Goal: Information Seeking & Learning: Learn about a topic

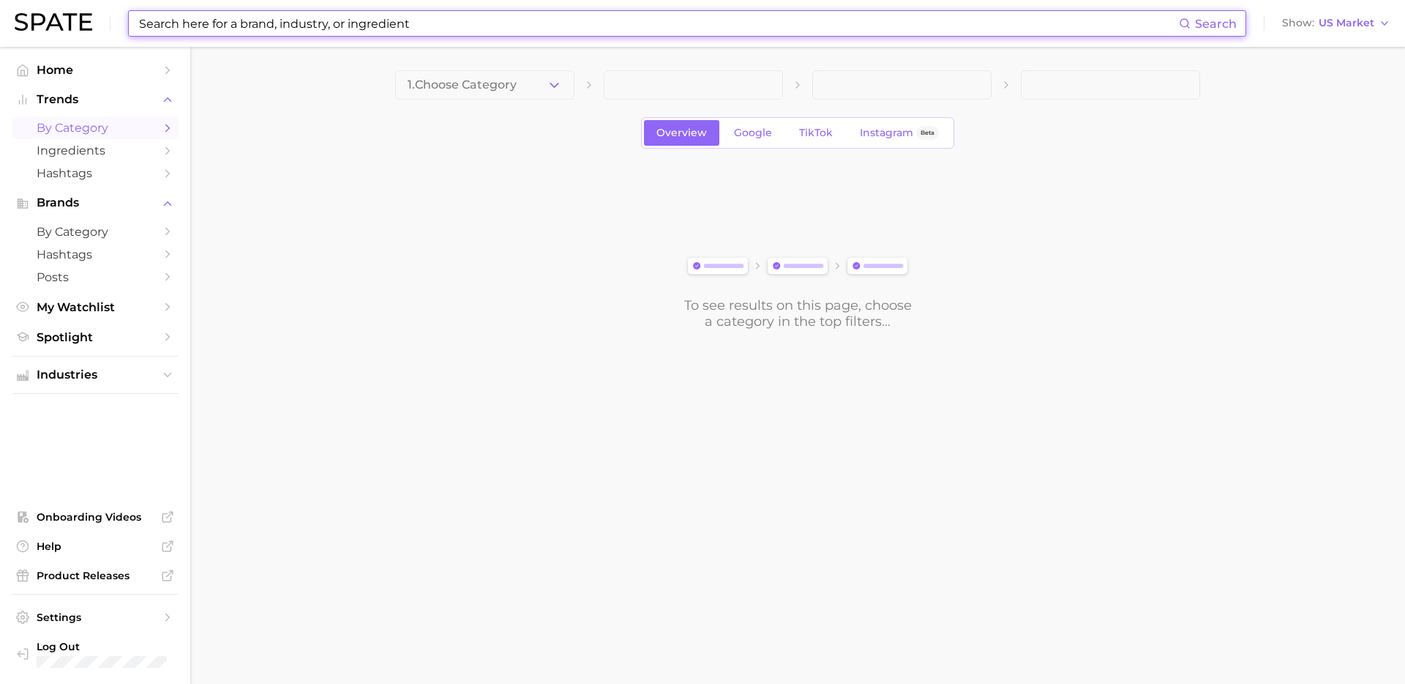
click at [365, 25] on input at bounding box center [659, 23] width 1042 height 25
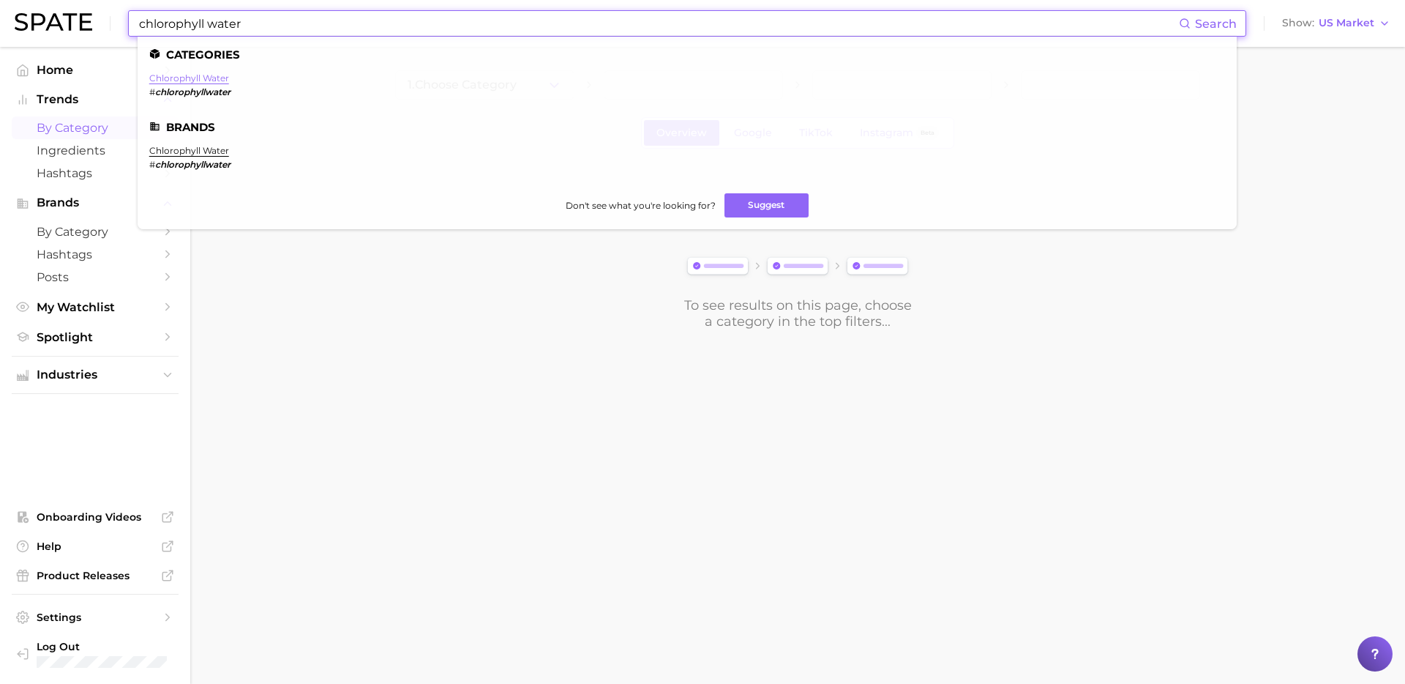
type input "chlorophyll water"
click at [173, 79] on link "chlorophyll water" at bounding box center [189, 77] width 80 height 11
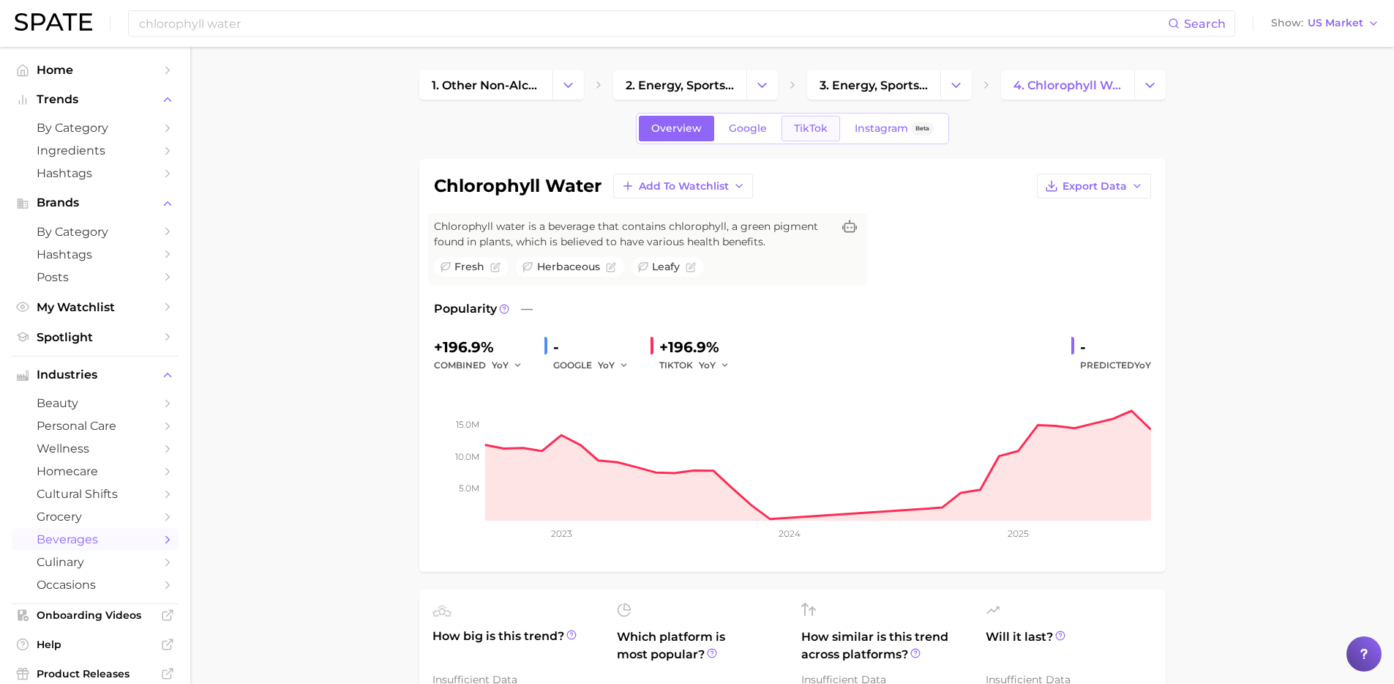
click at [807, 127] on span "TikTok" at bounding box center [811, 128] width 34 height 12
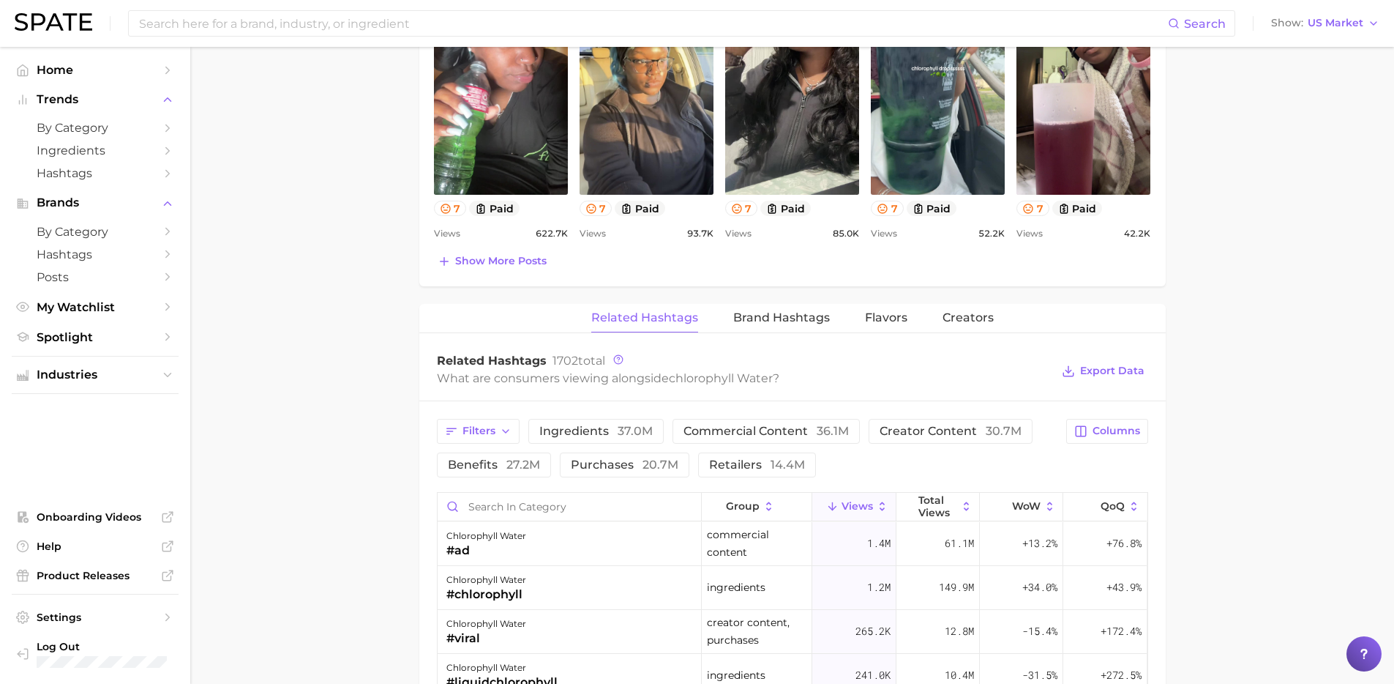
scroll to position [1025, 0]
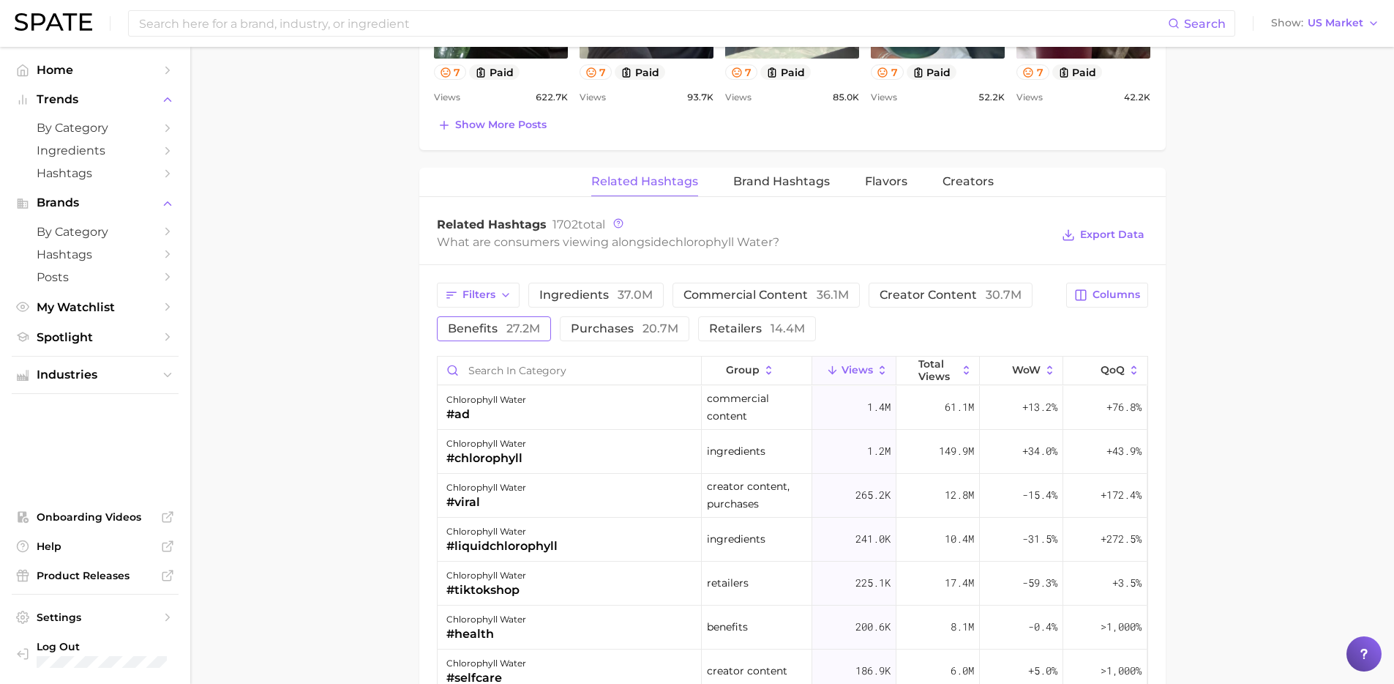
click at [506, 325] on span "27.2m" at bounding box center [523, 328] width 34 height 14
drag, startPoint x: 1129, startPoint y: 292, endPoint x: 1126, endPoint y: 307, distance: 14.9
click at [1129, 292] on span "Columns" at bounding box center [1117, 294] width 48 height 12
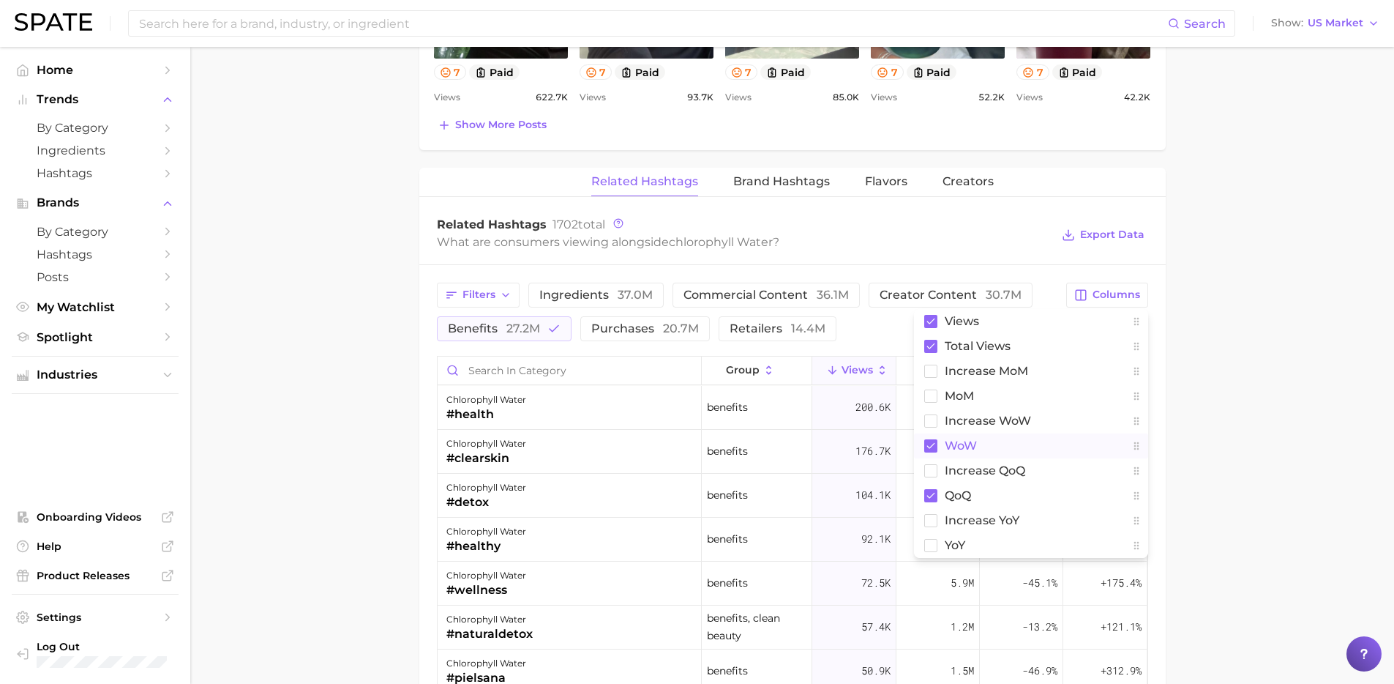
click at [955, 442] on span "WoW" at bounding box center [961, 445] width 32 height 12
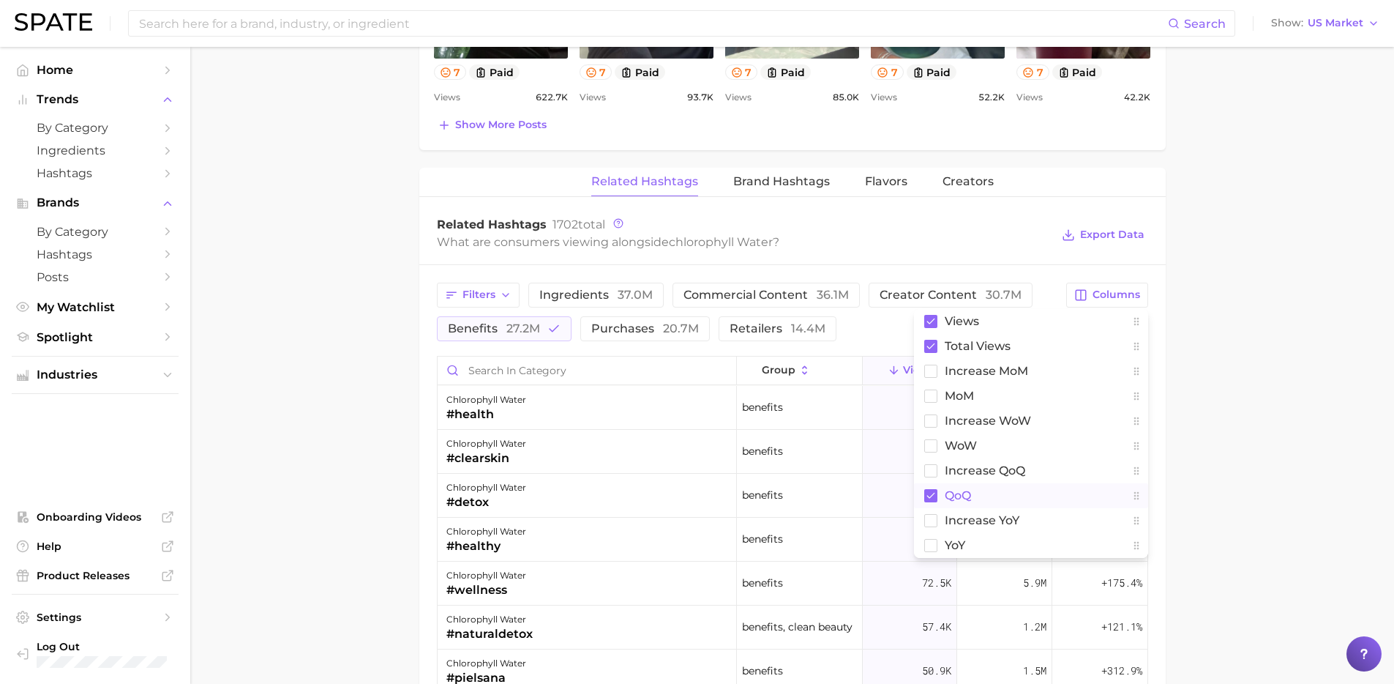
click at [949, 487] on button "QoQ" at bounding box center [1031, 495] width 234 height 25
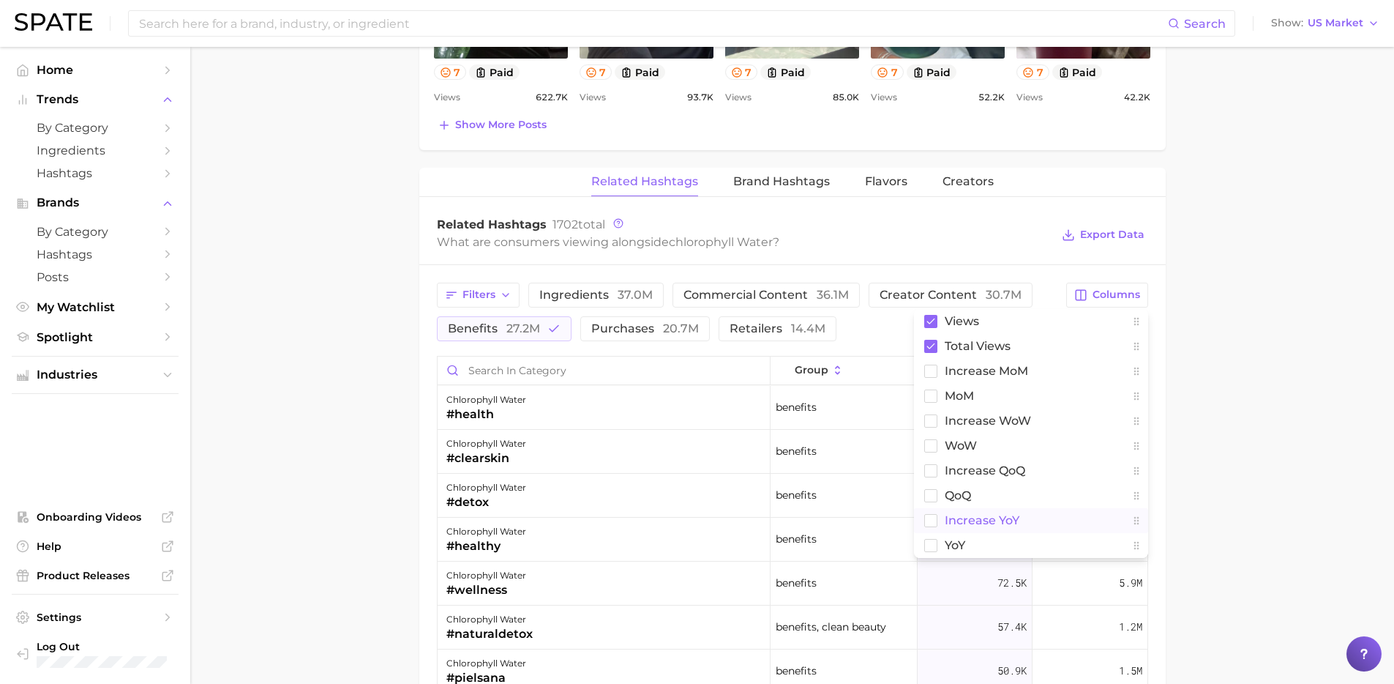
click at [954, 523] on span "increase YoY" at bounding box center [982, 520] width 75 height 12
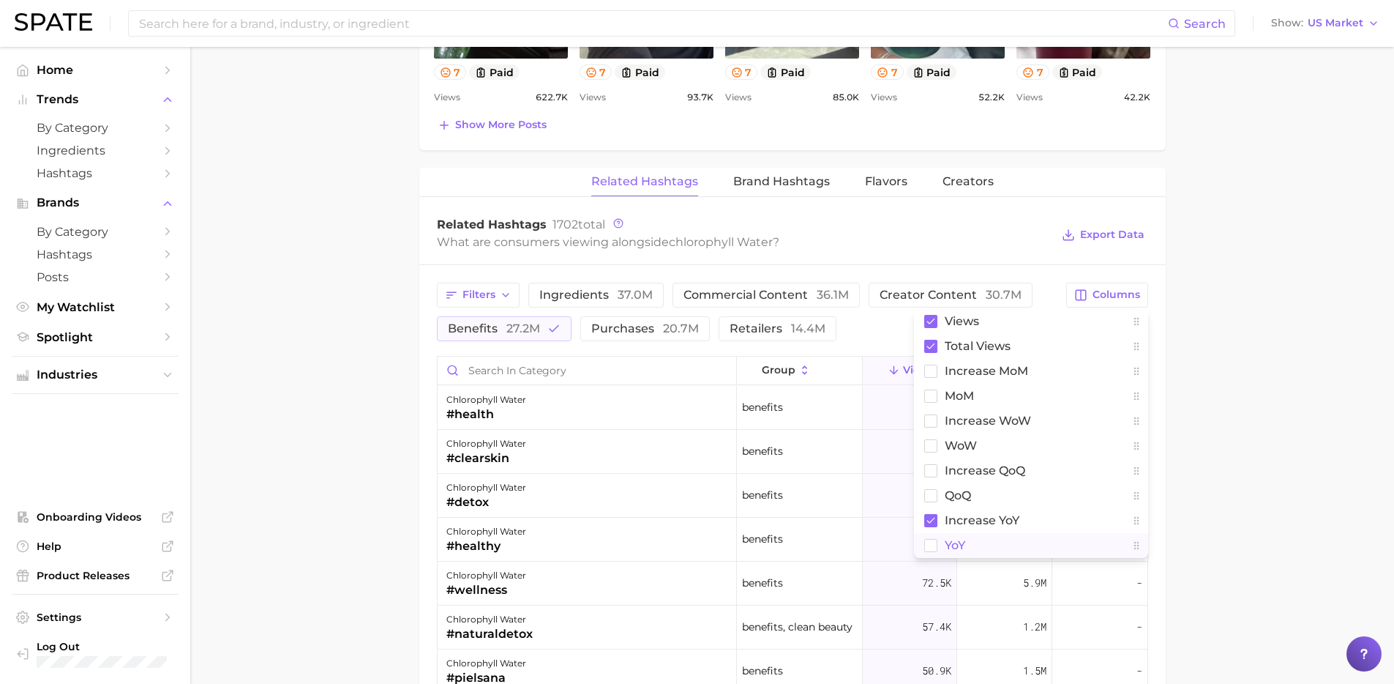
click at [952, 546] on span "YoY" at bounding box center [955, 545] width 20 height 12
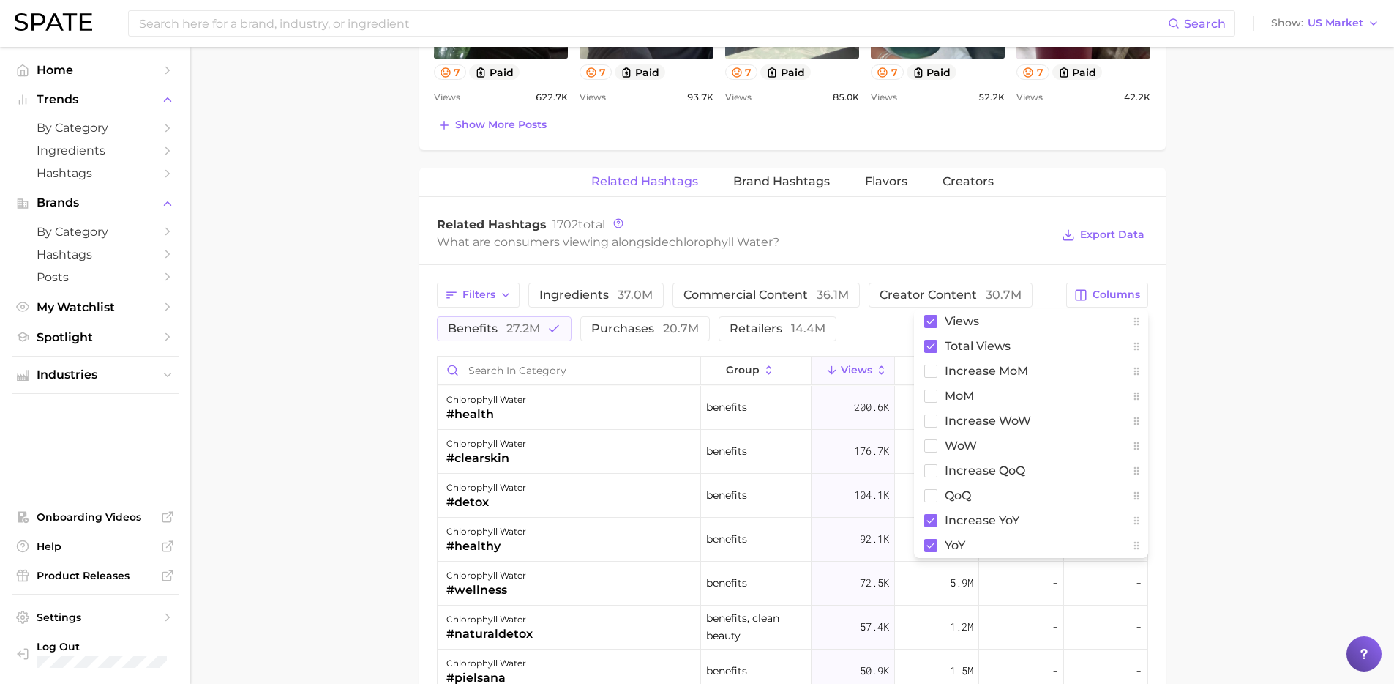
click at [1244, 503] on main "1. other non-alcoholic beverages 2. energy, sports & functional drinks 3. energ…" at bounding box center [792, 75] width 1204 height 2109
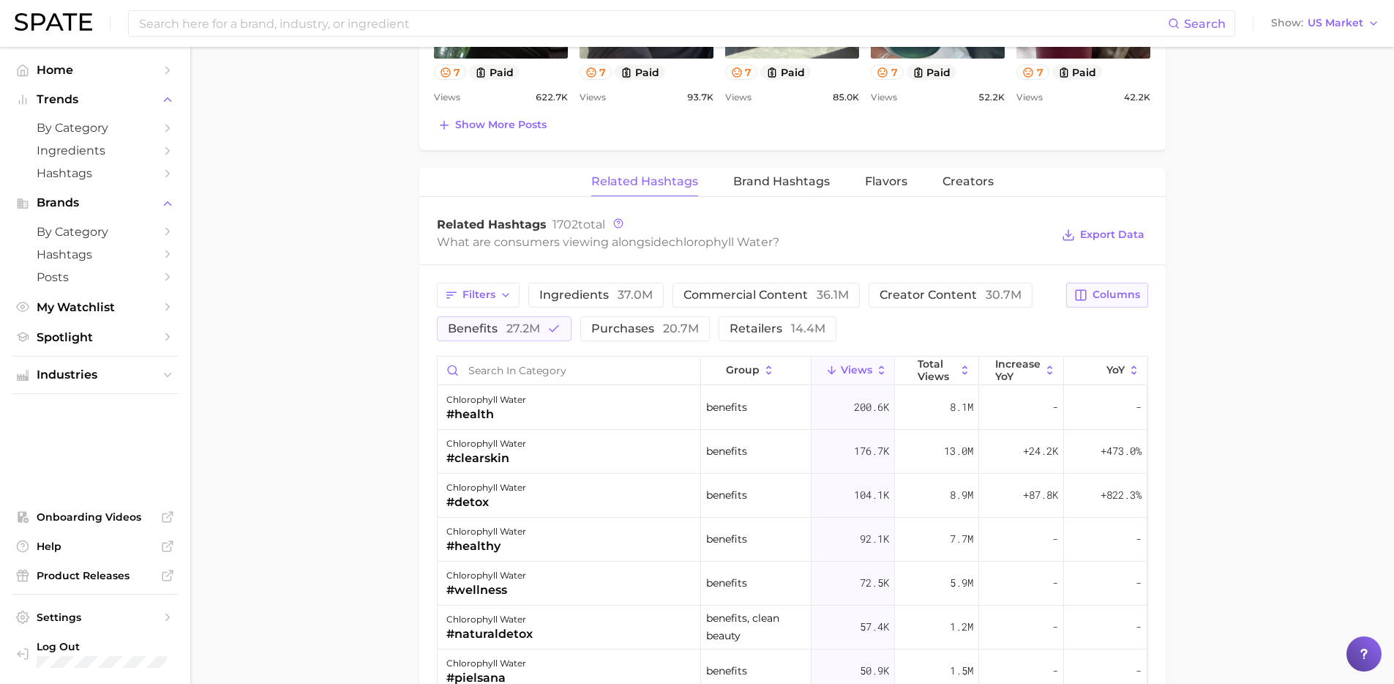
click at [1107, 296] on span "Columns" at bounding box center [1117, 294] width 48 height 12
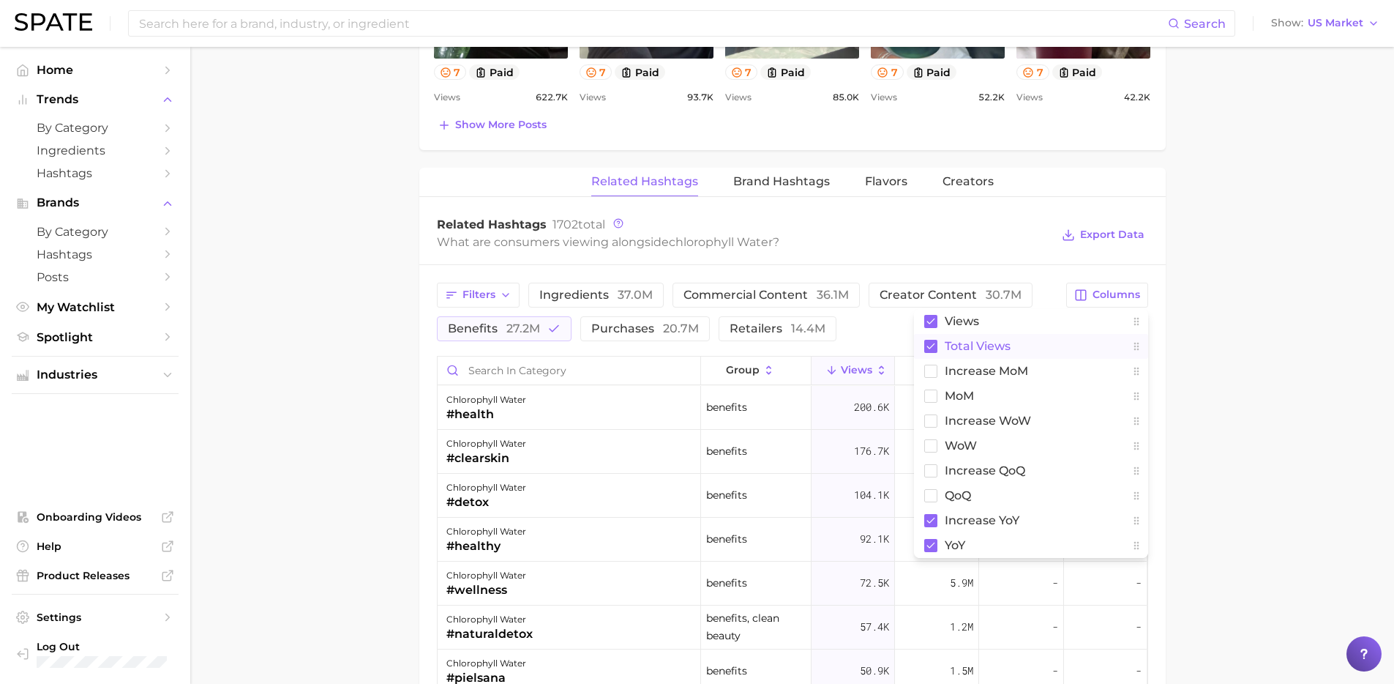
click at [959, 343] on span "Total Views" at bounding box center [978, 346] width 66 height 12
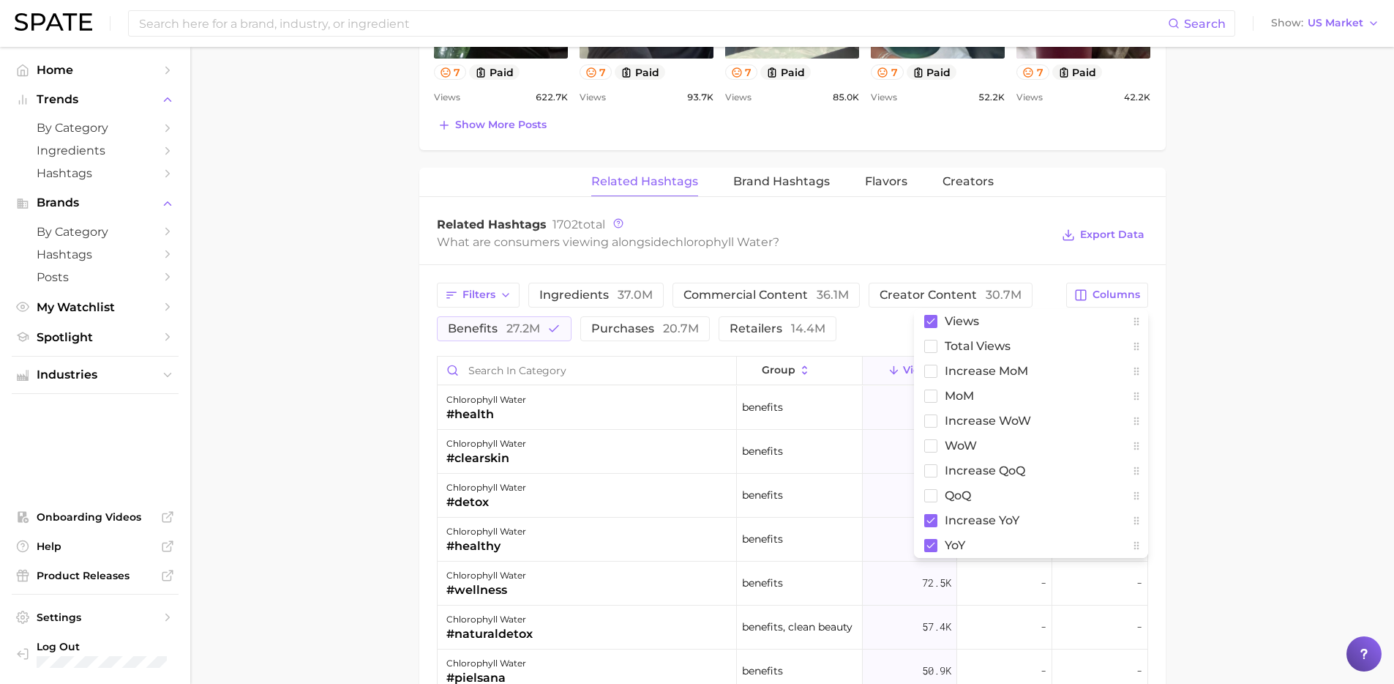
click at [1230, 390] on main "1. other non-alcoholic beverages 2. energy, sports & functional drinks 3. energ…" at bounding box center [792, 75] width 1204 height 2109
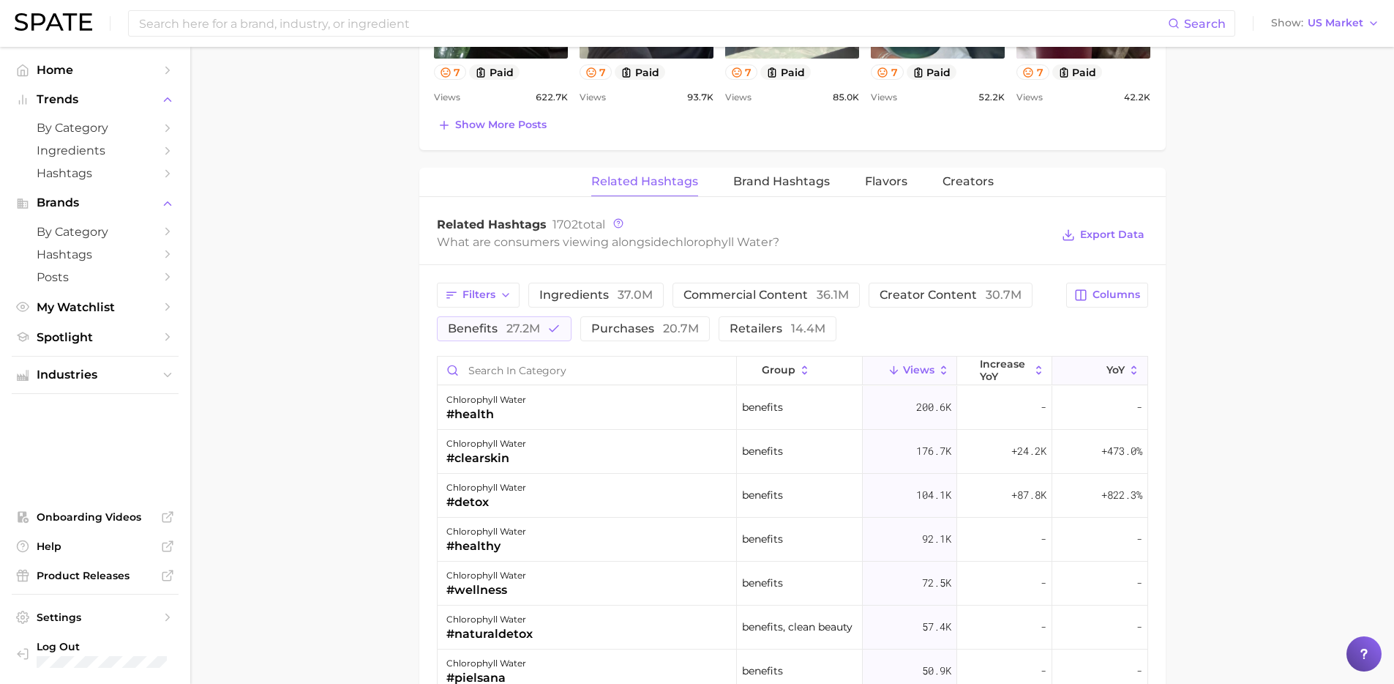
click at [1107, 371] on span "YoY" at bounding box center [1116, 370] width 18 height 12
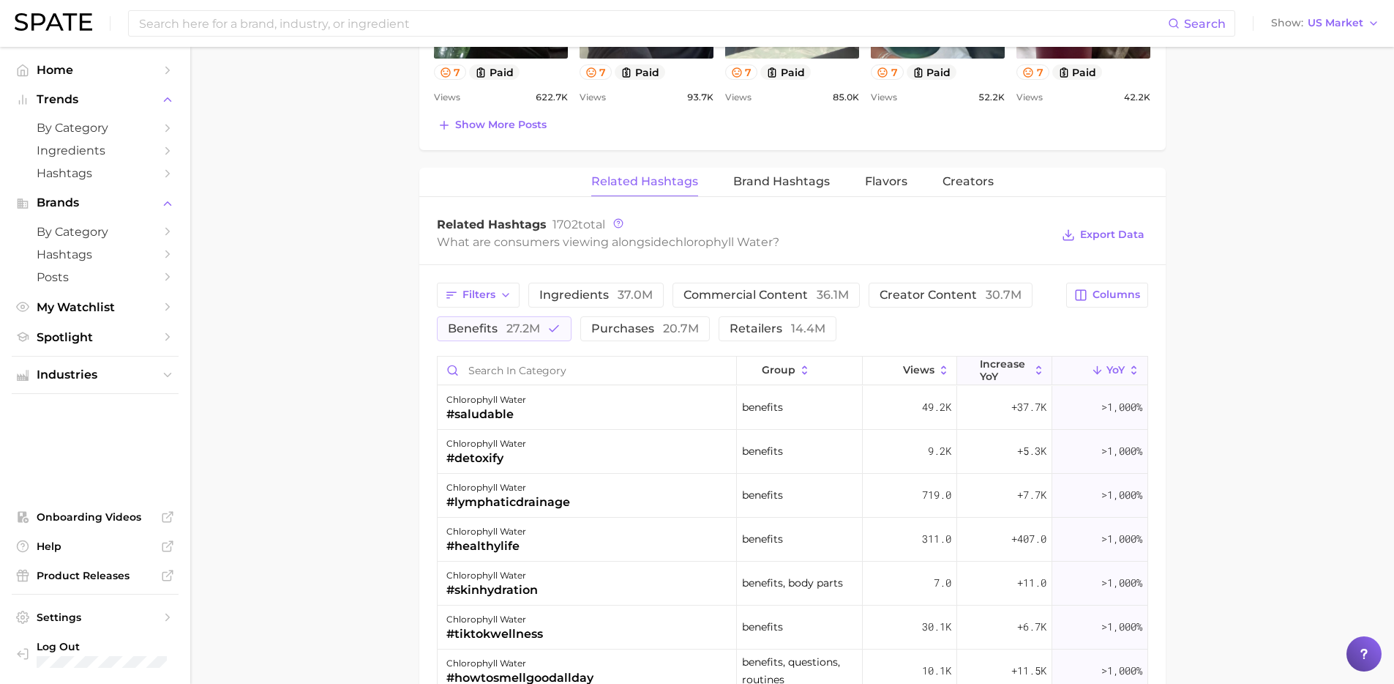
click at [1014, 367] on span "increase YoY" at bounding box center [1005, 369] width 50 height 23
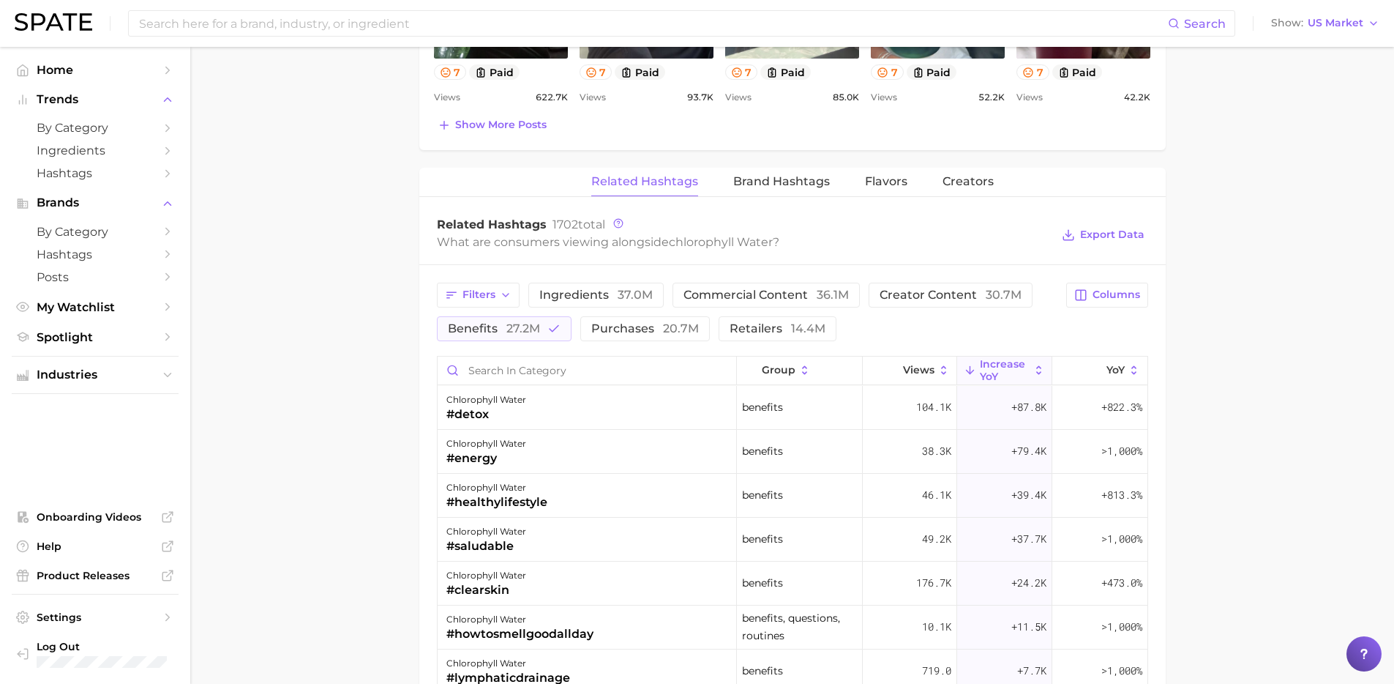
click at [1278, 403] on main "1. other non-alcoholic beverages 2. energy, sports & functional drinks 3. energ…" at bounding box center [792, 75] width 1204 height 2109
click at [779, 176] on span "Brand Hashtags" at bounding box center [781, 181] width 97 height 13
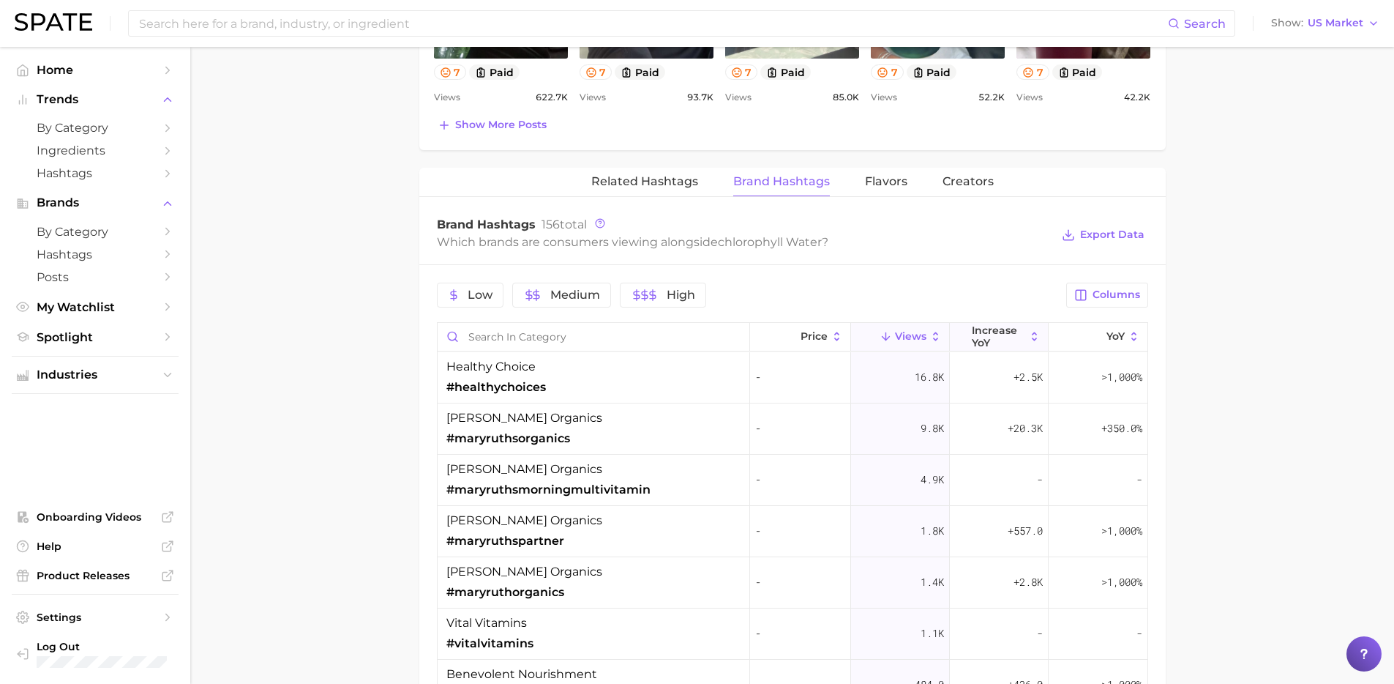
click at [973, 340] on span "increase YoY" at bounding box center [999, 335] width 54 height 23
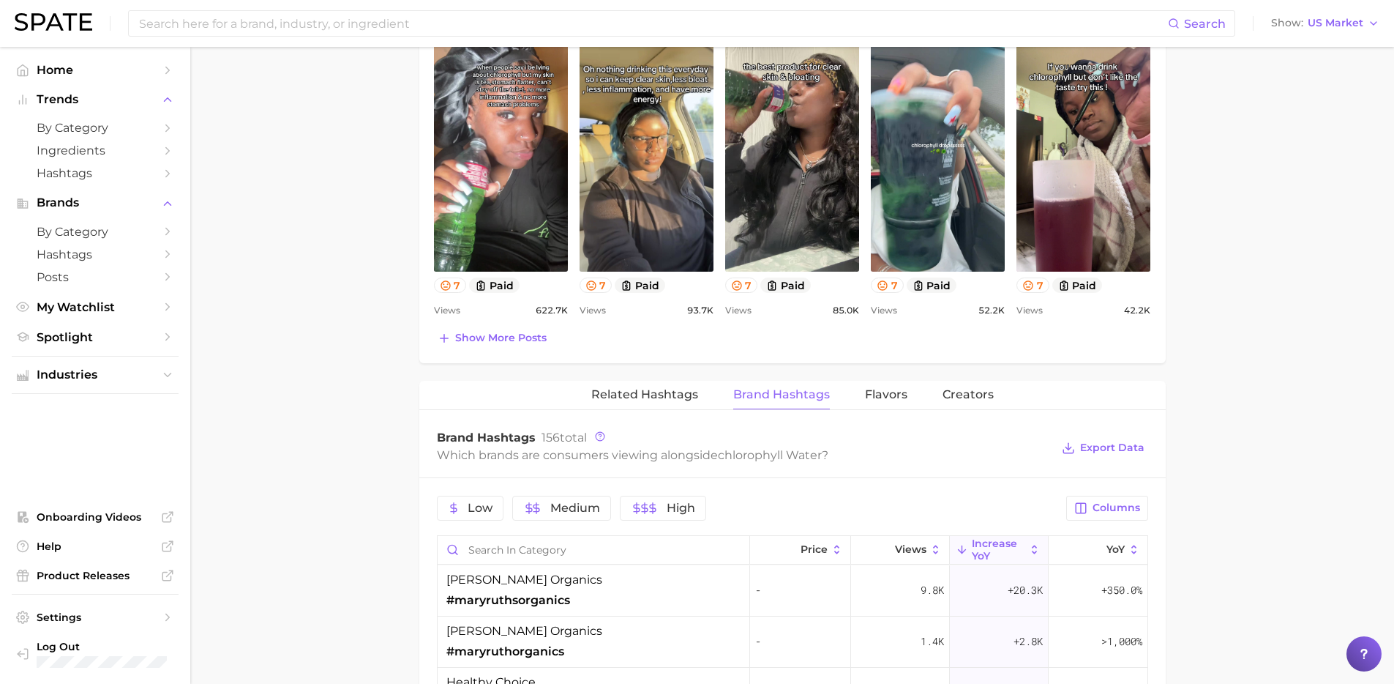
scroll to position [955, 0]
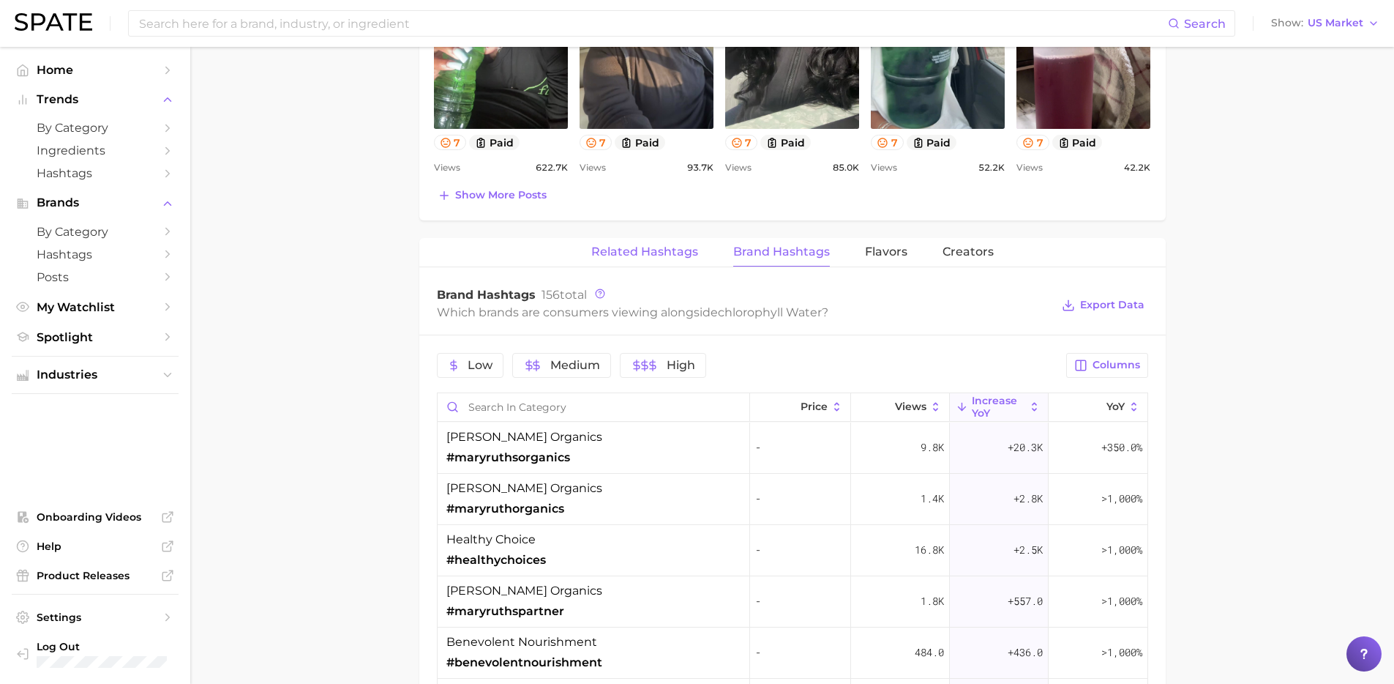
click at [678, 253] on span "Related Hashtags" at bounding box center [644, 251] width 107 height 13
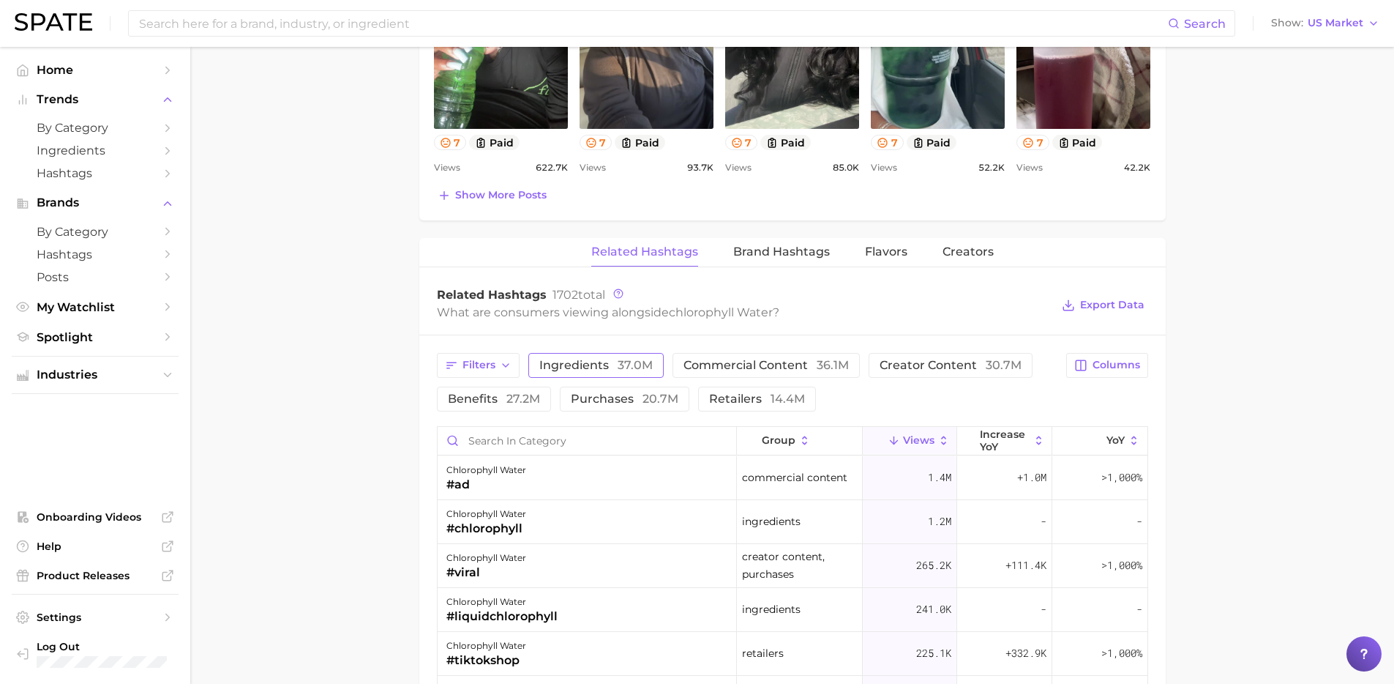
click at [584, 366] on span "ingredients 37.0m" at bounding box center [595, 365] width 113 height 12
click at [601, 361] on span "ingredients 37.0m" at bounding box center [595, 365] width 113 height 12
click at [504, 364] on icon "button" at bounding box center [506, 365] width 12 height 12
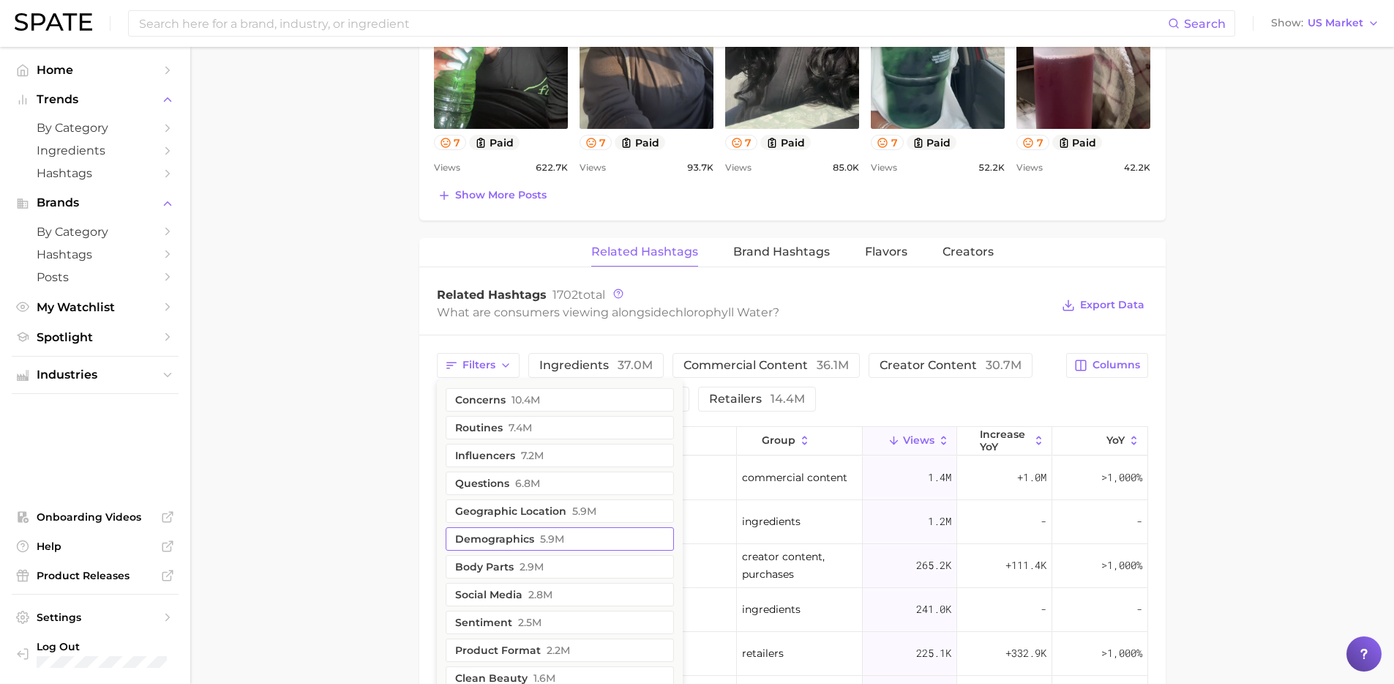
click at [566, 540] on button "demographics 5.9m" at bounding box center [560, 538] width 228 height 23
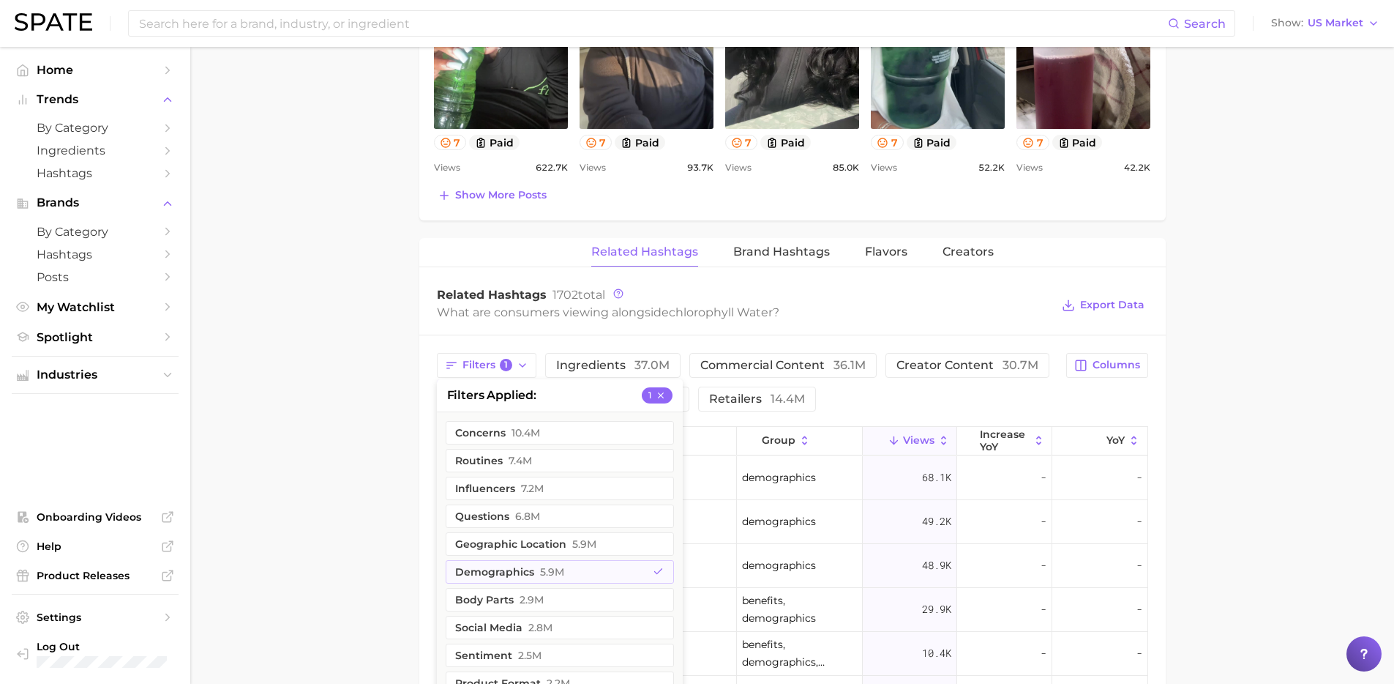
click at [252, 480] on main "1. other non-alcoholic beverages 2. energy, sports & functional drinks 3. energ…" at bounding box center [792, 146] width 1204 height 2109
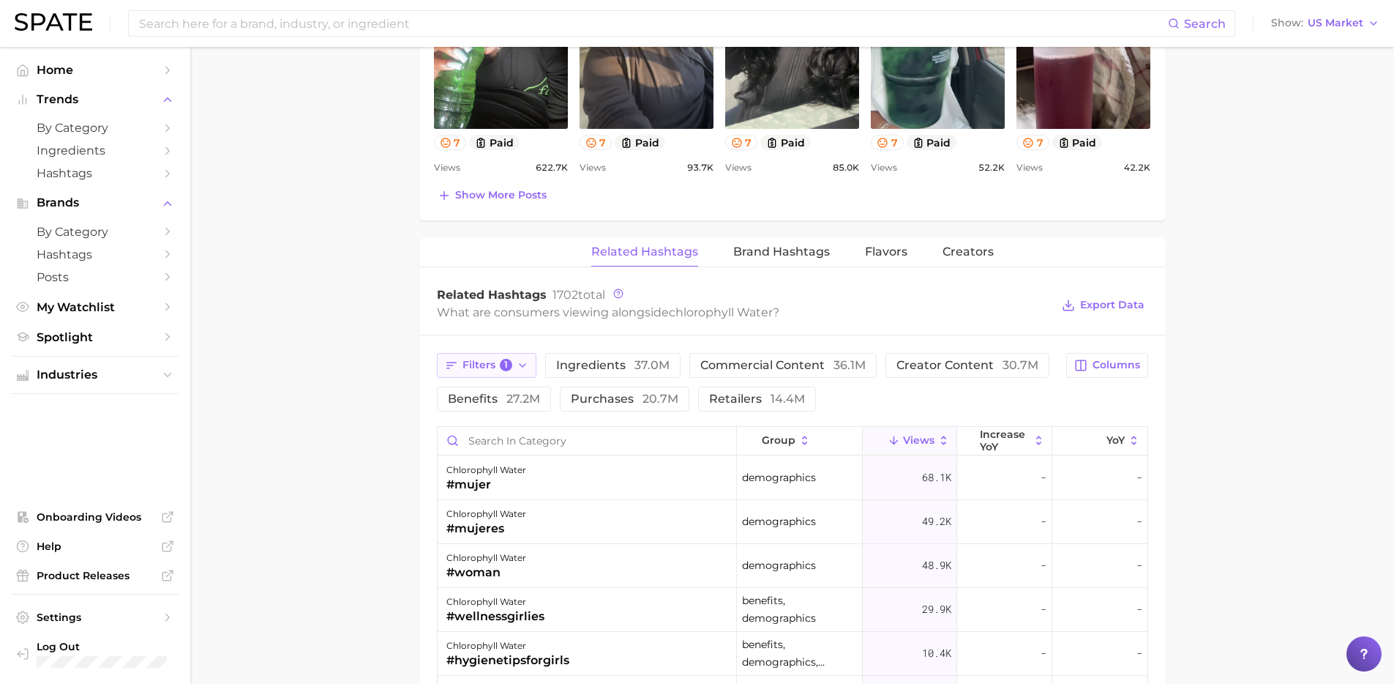
click at [494, 365] on span "Filters 1" at bounding box center [488, 365] width 51 height 13
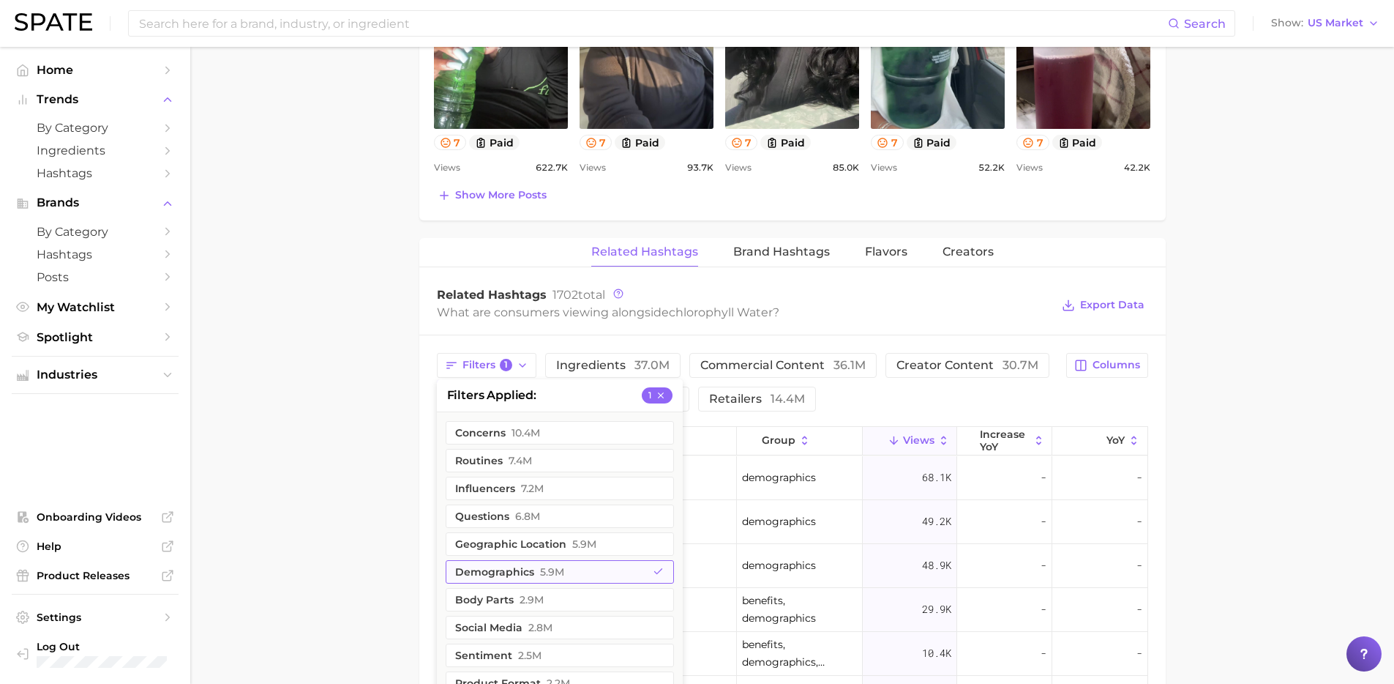
click at [504, 570] on button "demographics 5.9m" at bounding box center [560, 571] width 228 height 23
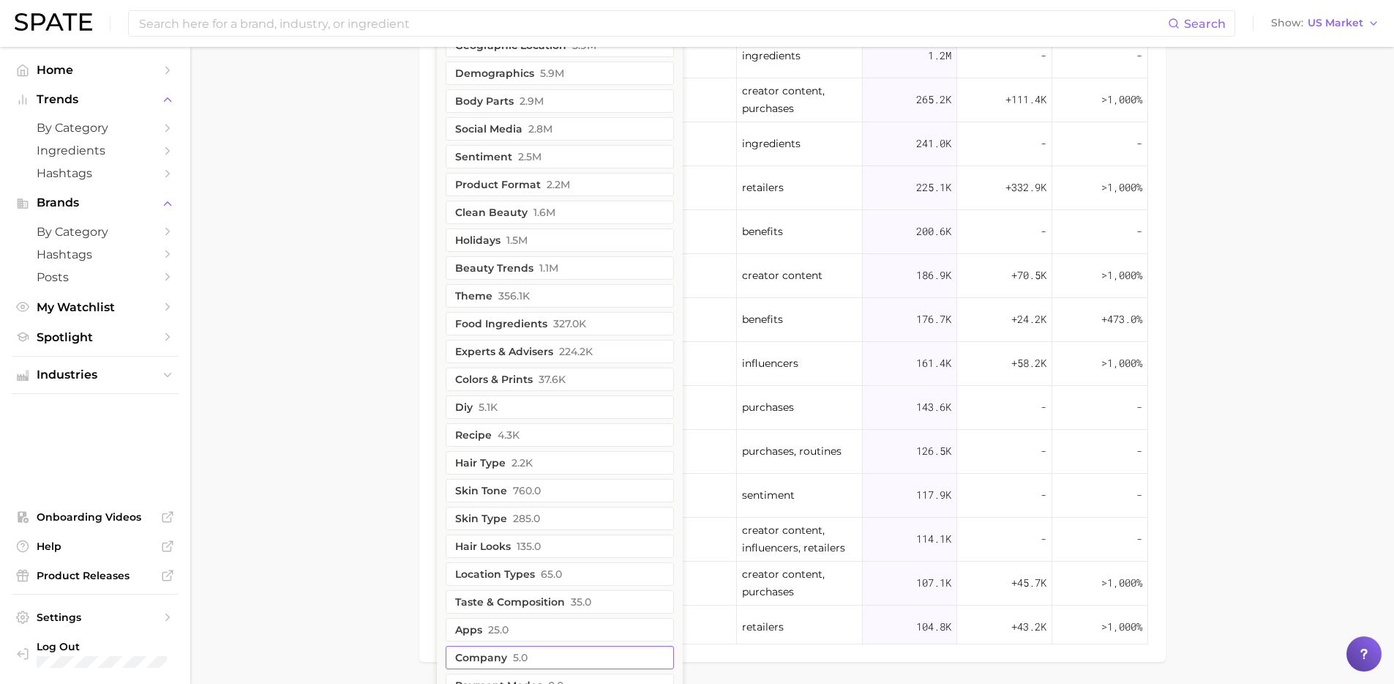
scroll to position [920, 0]
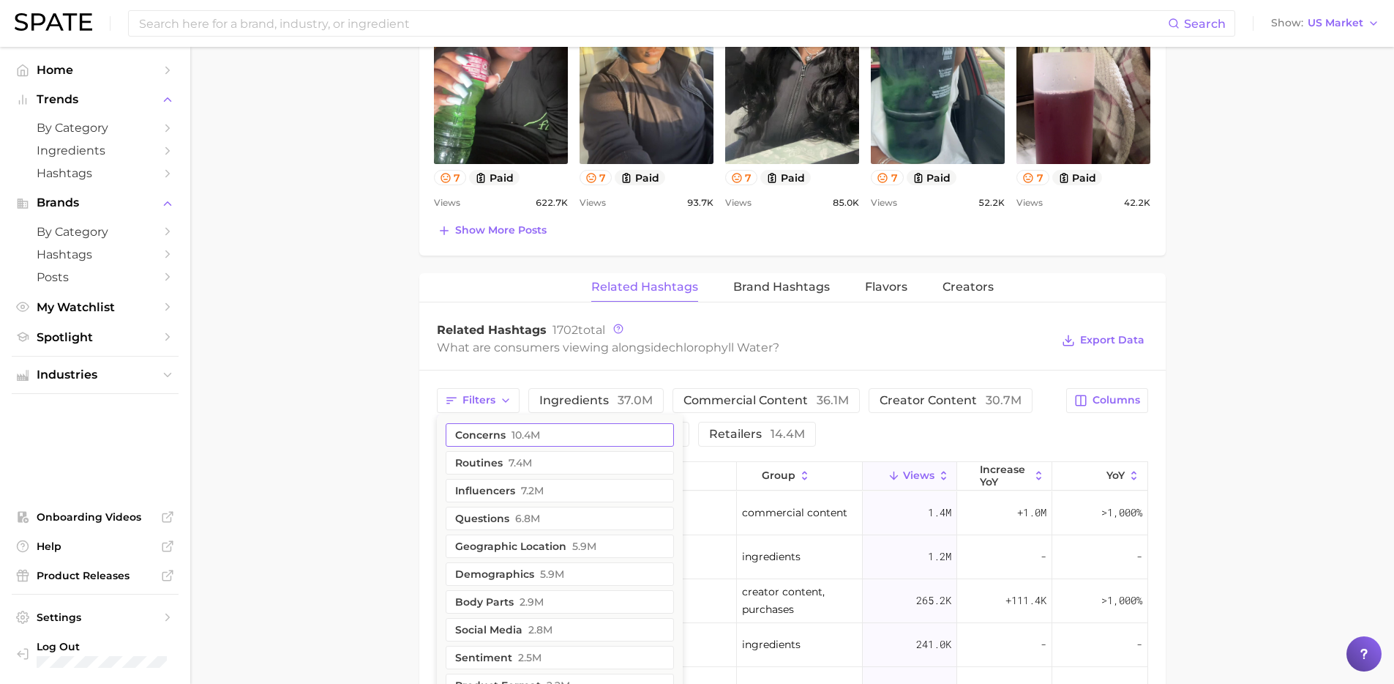
click at [542, 433] on button "concerns 10.4m" at bounding box center [560, 434] width 228 height 23
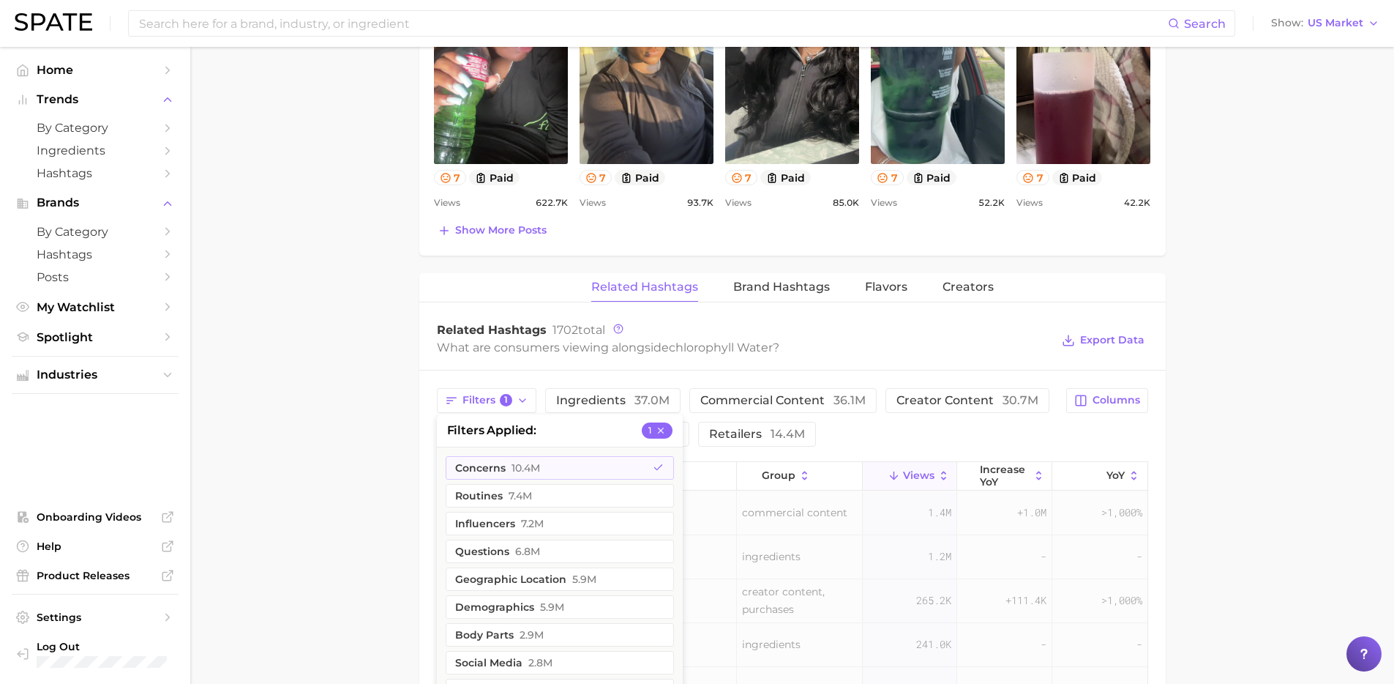
click at [350, 436] on main "1. other non-alcoholic beverages 2. energy, sports & functional drinks 3. energ…" at bounding box center [792, 181] width 1204 height 2109
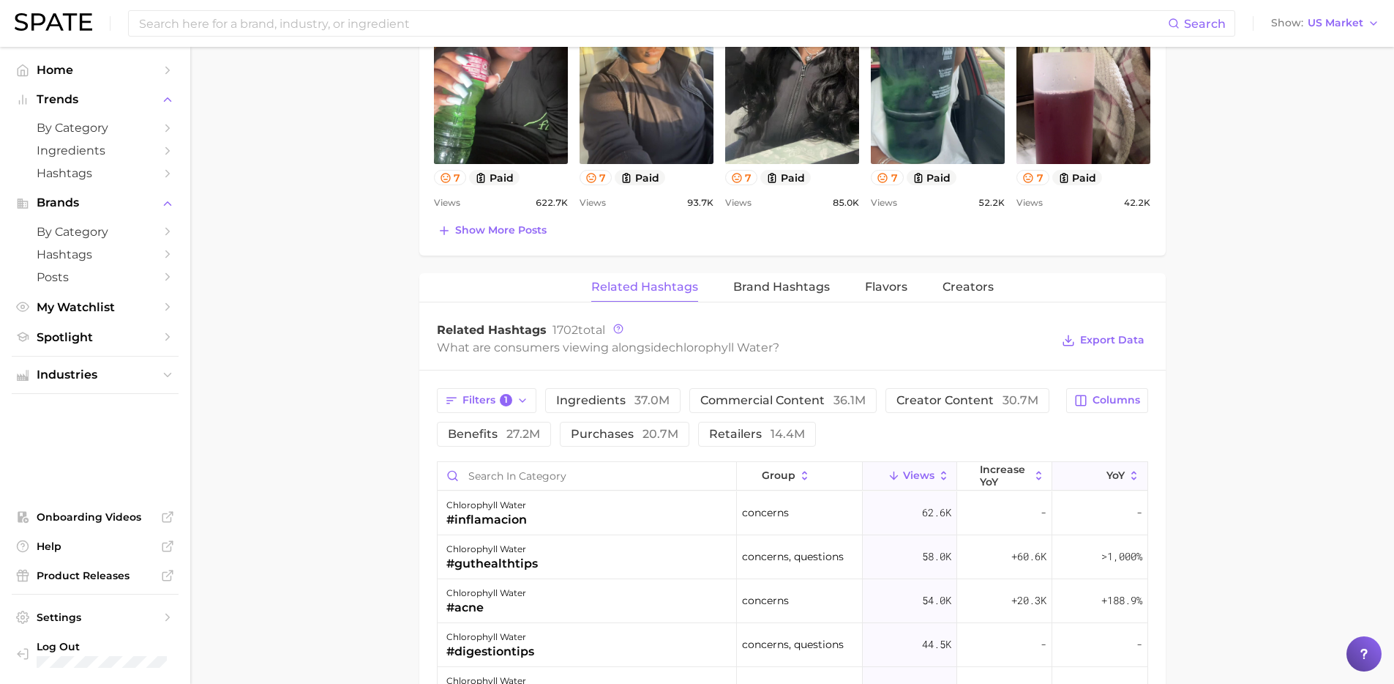
click at [1107, 475] on span "YoY" at bounding box center [1116, 475] width 18 height 12
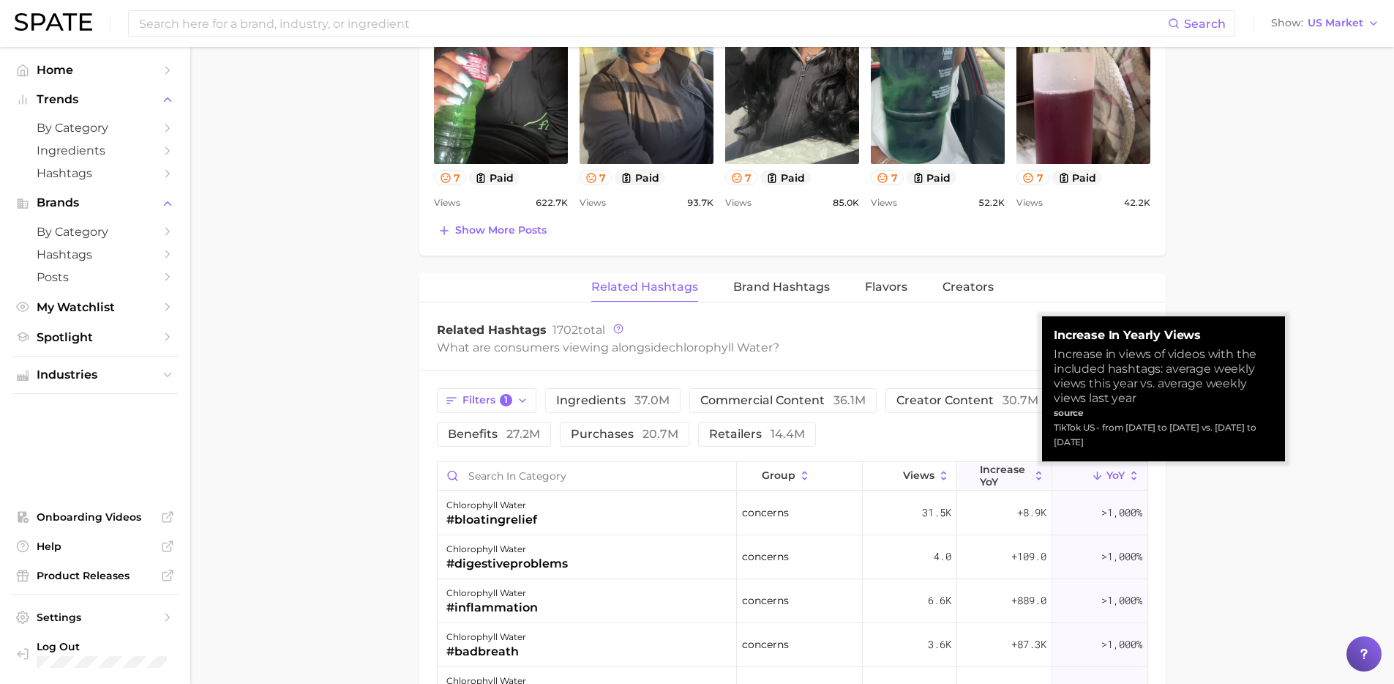
click at [995, 480] on span "increase YoY" at bounding box center [1005, 474] width 50 height 23
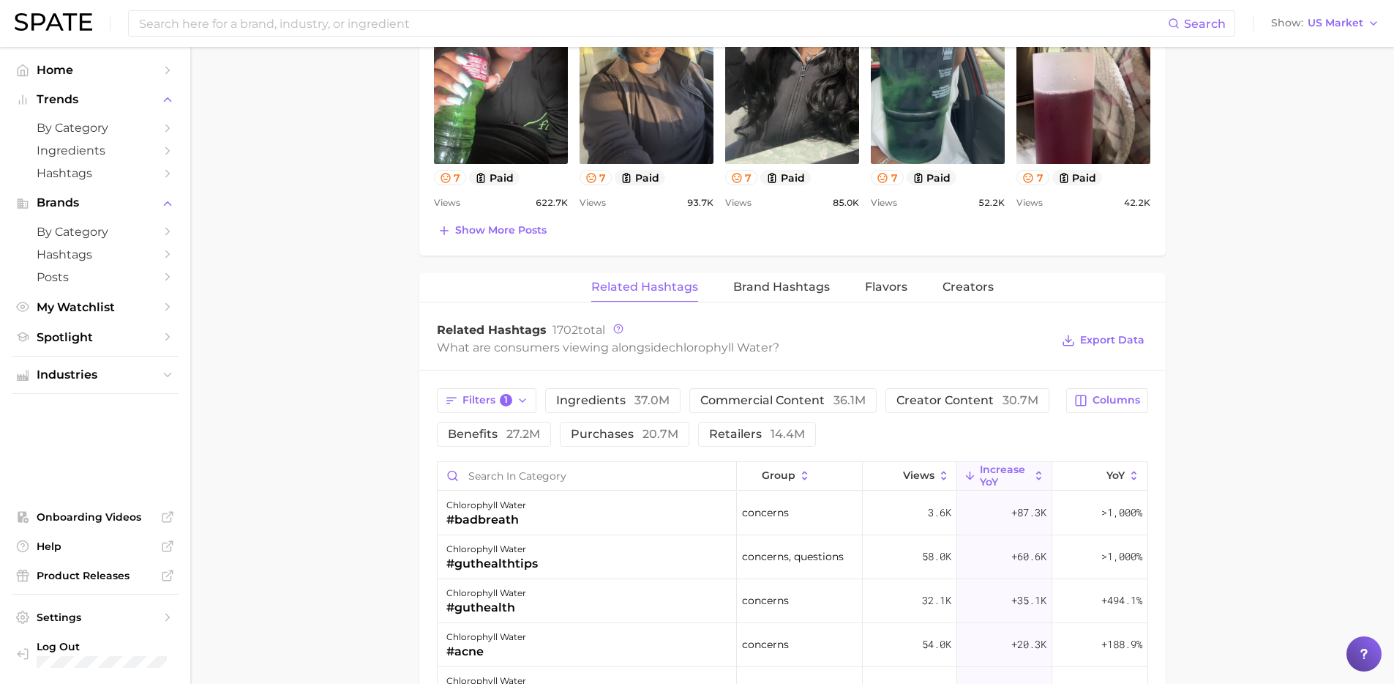
click at [1216, 557] on main "1. other non-alcoholic beverages 2. energy, sports & functional drinks 3. energ…" at bounding box center [792, 181] width 1204 height 2109
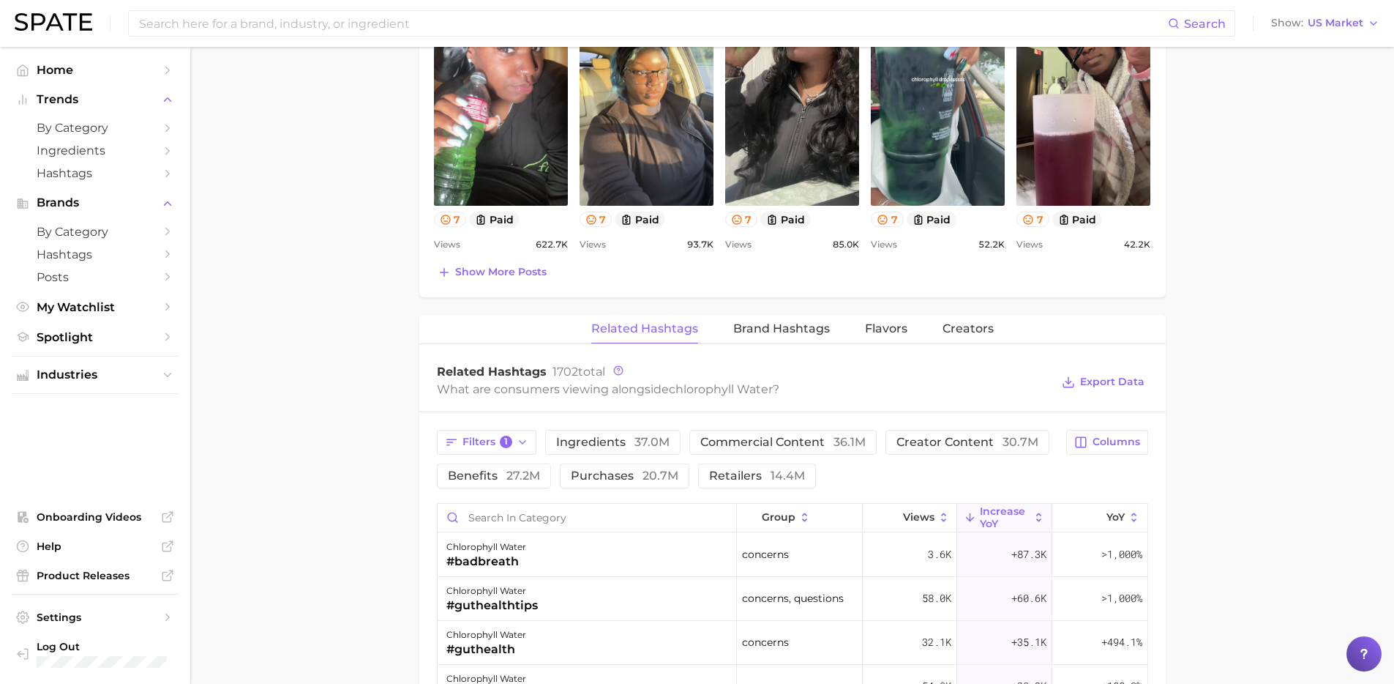
scroll to position [881, 0]
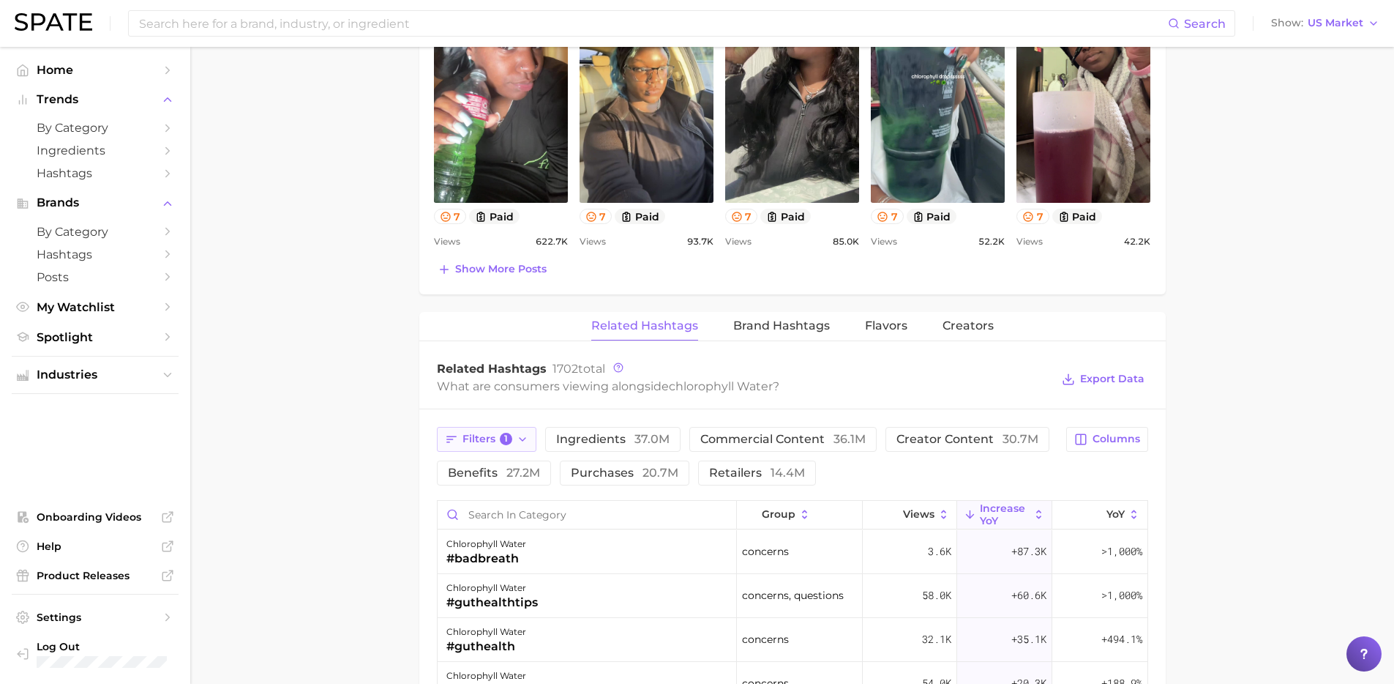
click at [500, 437] on span "1" at bounding box center [506, 439] width 13 height 13
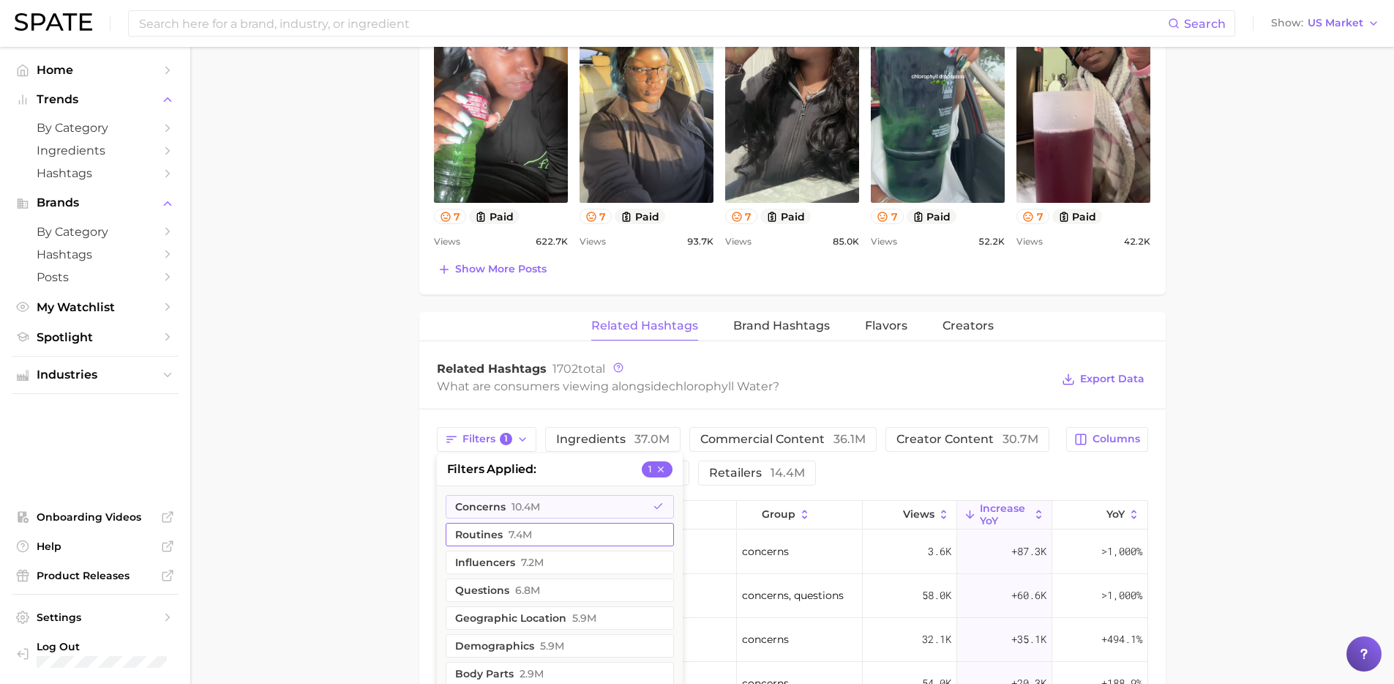
click at [512, 504] on span "10.4m" at bounding box center [526, 507] width 29 height 12
drag, startPoint x: 322, startPoint y: 496, endPoint x: 401, endPoint y: 503, distance: 79.3
click at [321, 496] on main "1. other non-alcoholic beverages 2. energy, sports & functional drinks 3. energ…" at bounding box center [792, 220] width 1204 height 2109
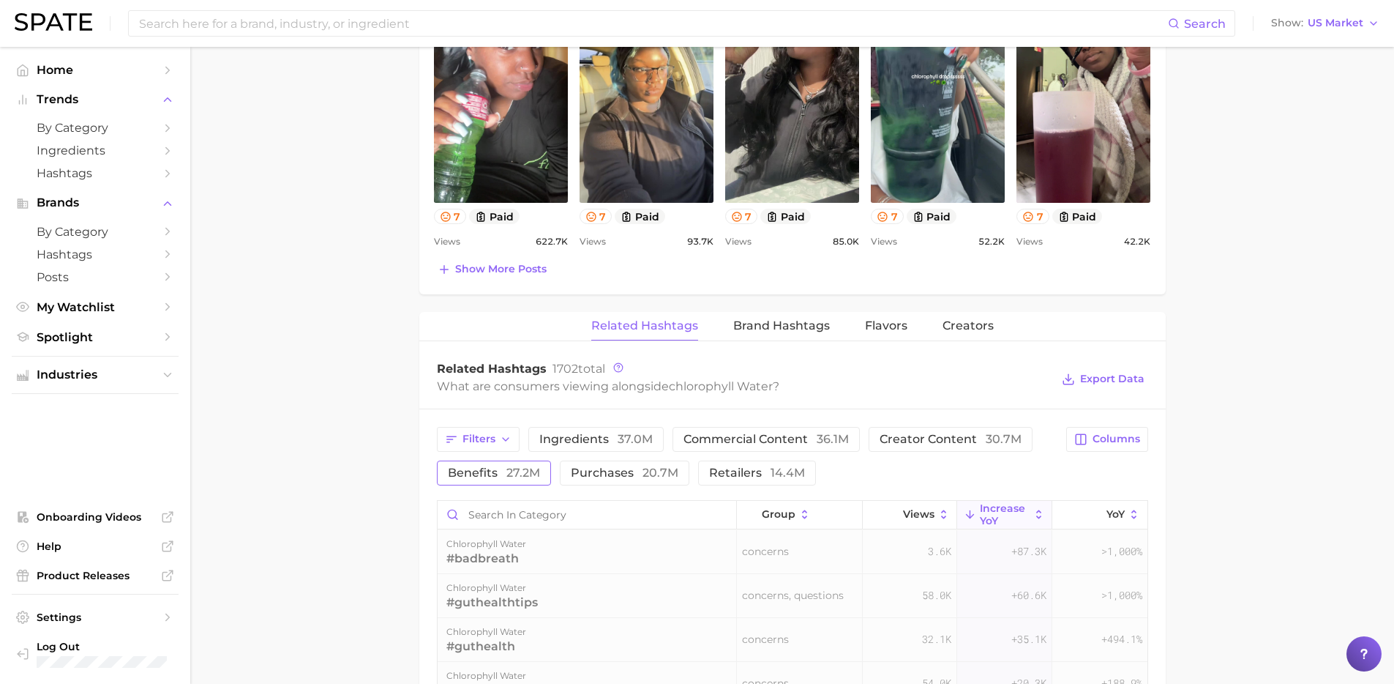
click at [508, 470] on span "27.2m" at bounding box center [523, 473] width 34 height 14
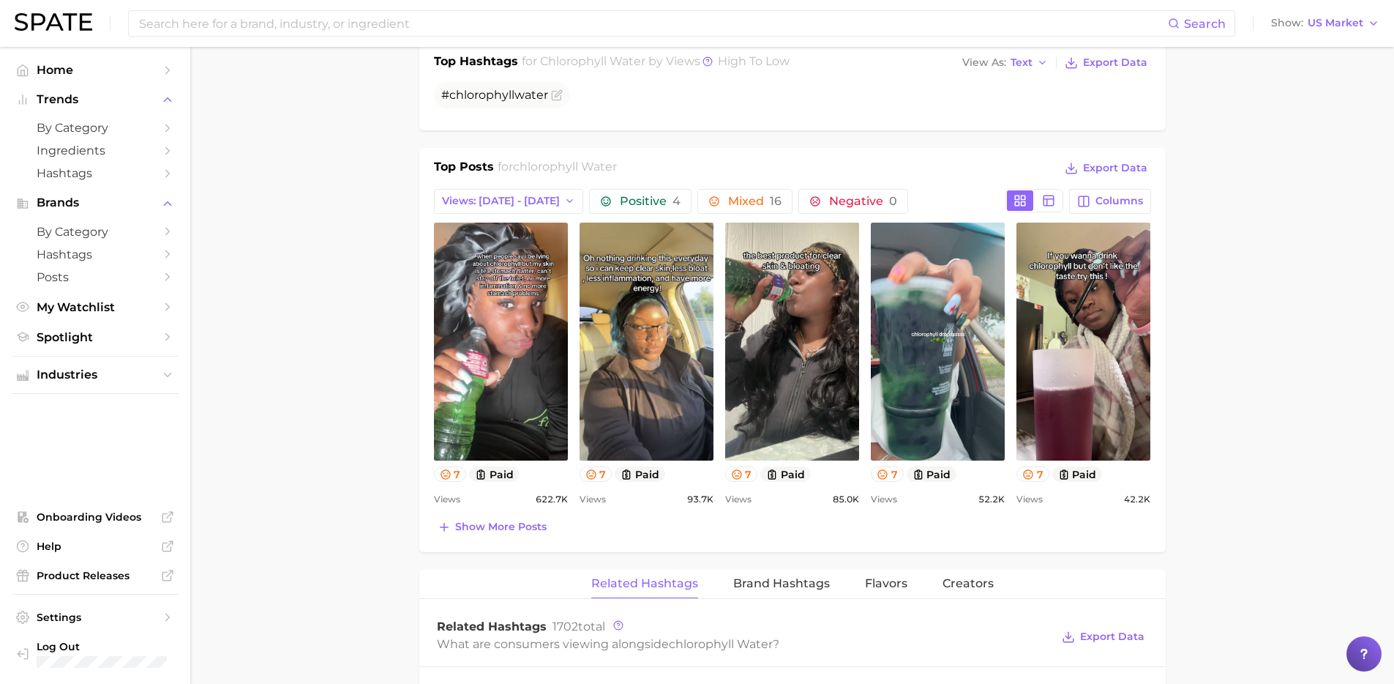
scroll to position [392, 0]
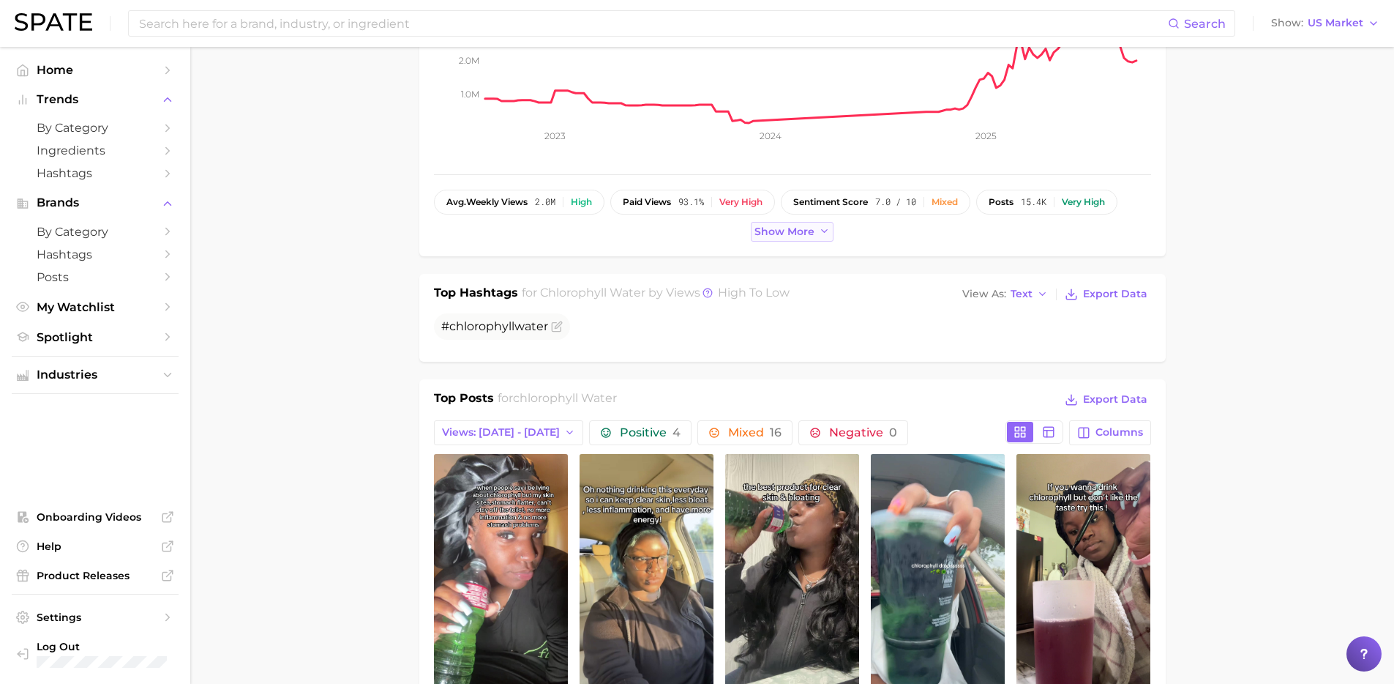
click at [769, 235] on span "Show more" at bounding box center [785, 231] width 60 height 12
